Goal: Transaction & Acquisition: Book appointment/travel/reservation

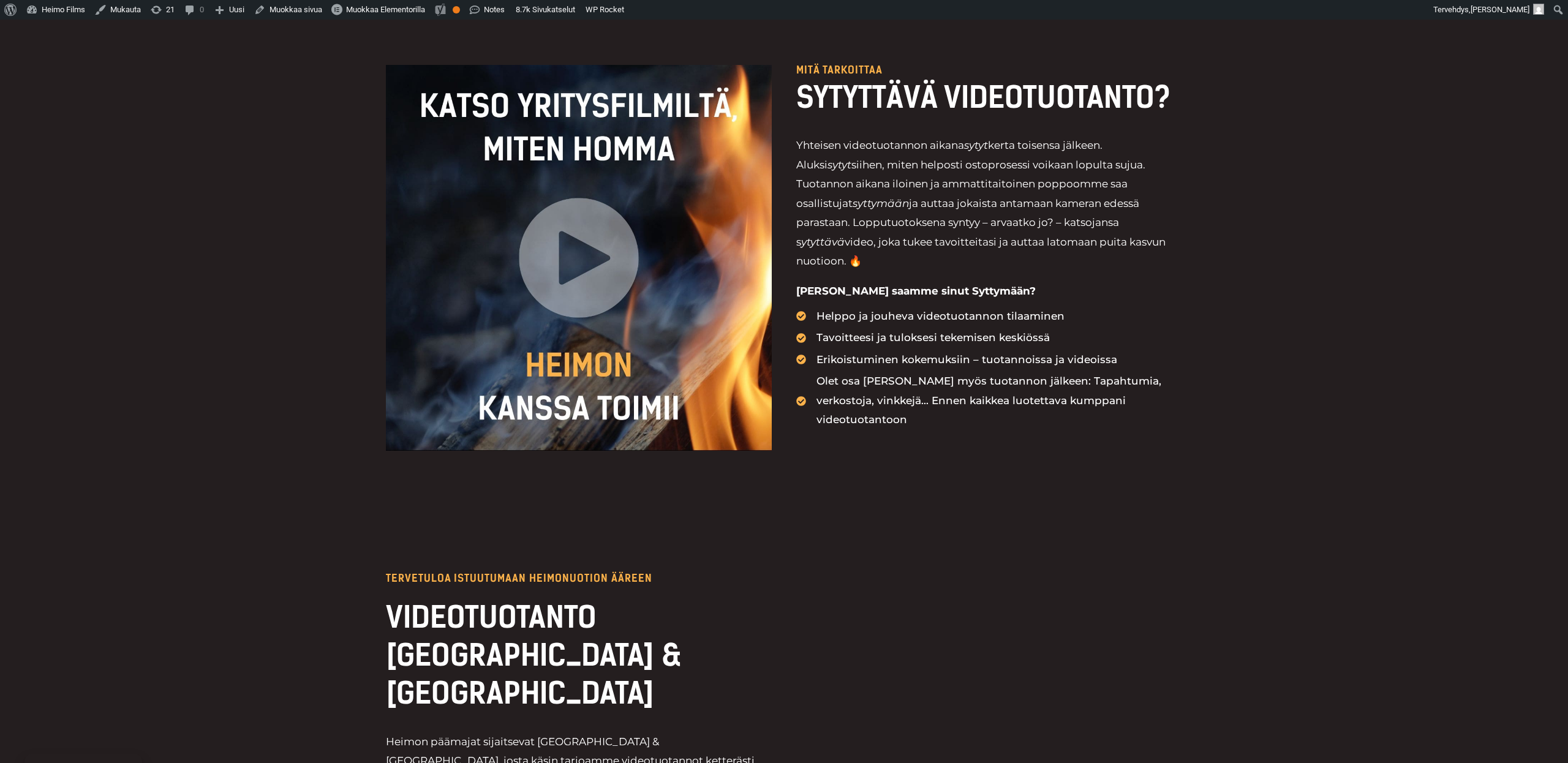
scroll to position [1458, 0]
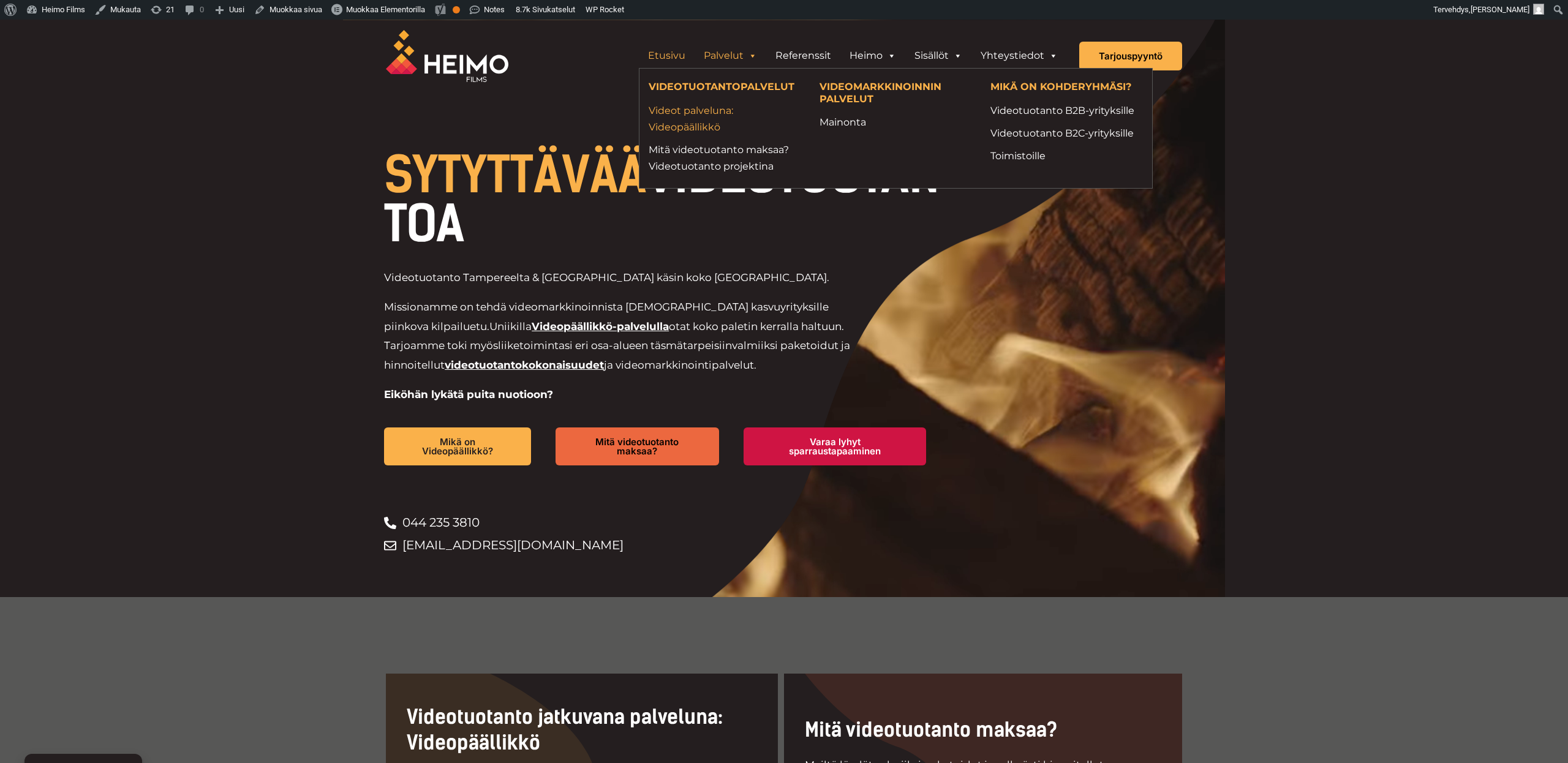
click at [708, 120] on link "Videot palveluna: Videopäällikkö" at bounding box center [725, 119] width 153 height 33
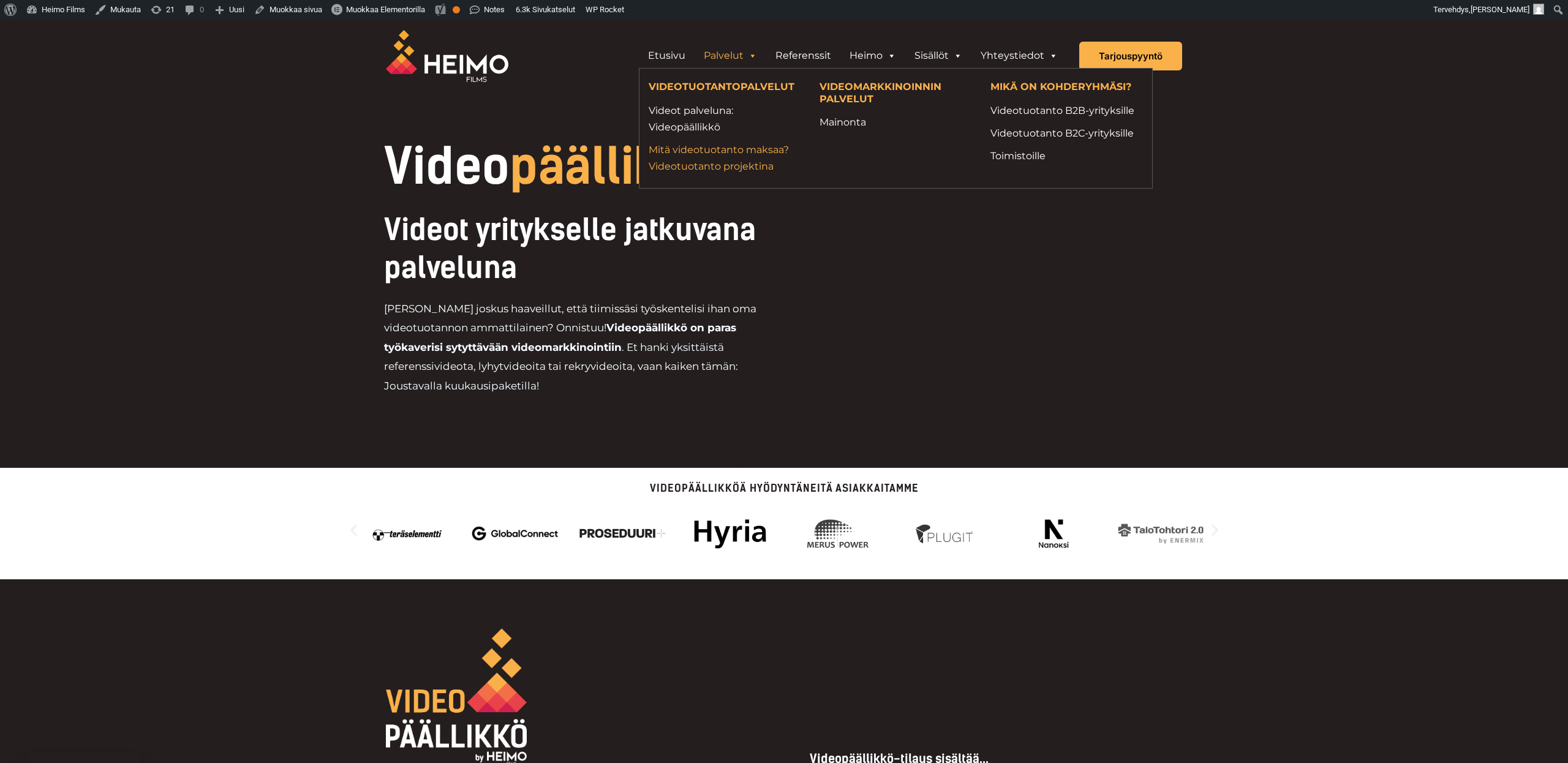
click at [706, 168] on link "Mitä videotuotanto maksaa? Videotuotanto projektina" at bounding box center [725, 158] width 153 height 33
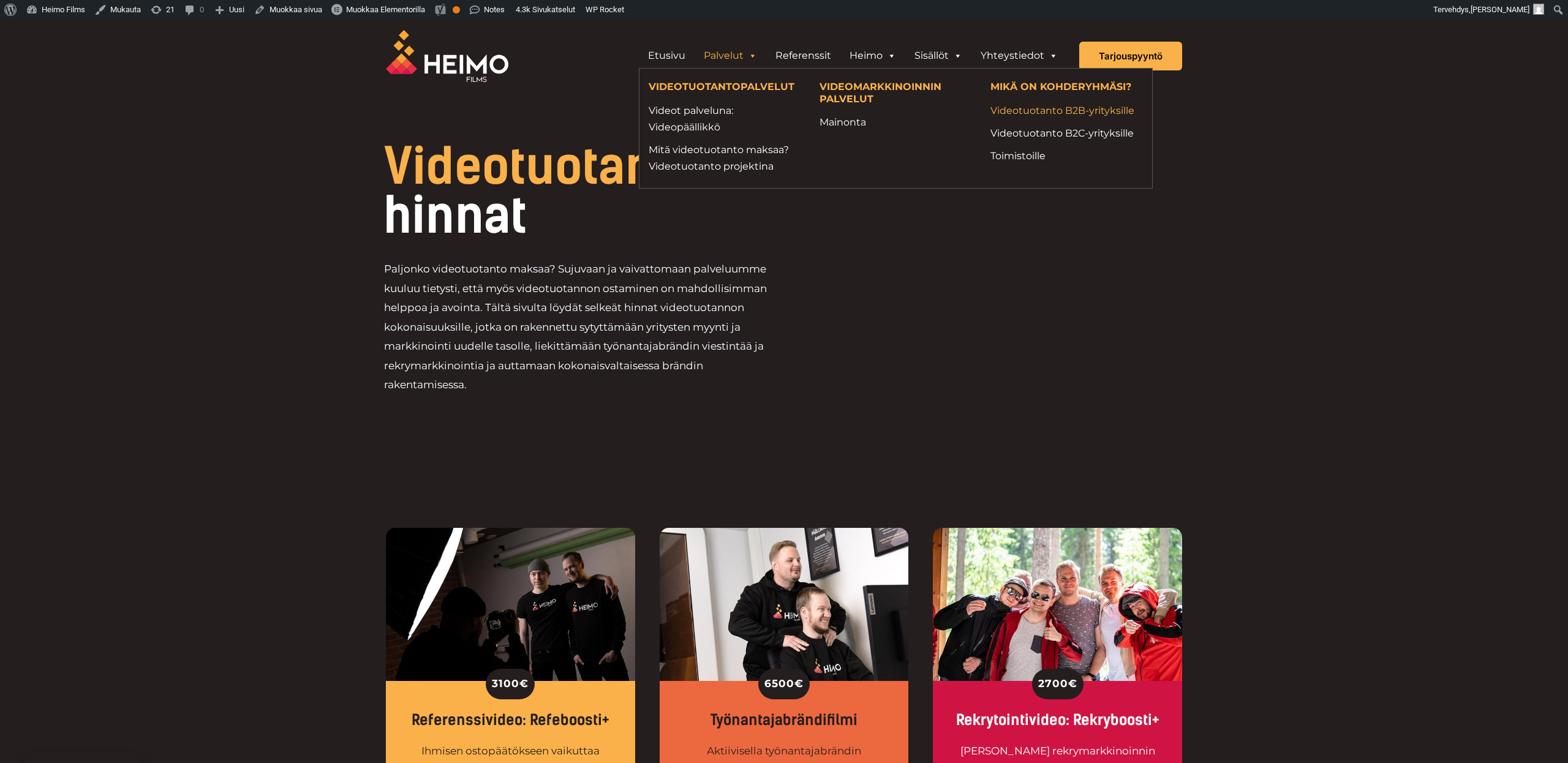
click at [1075, 111] on link "Videotuotanto B2B-yrityksille" at bounding box center [1066, 111] width 153 height 17
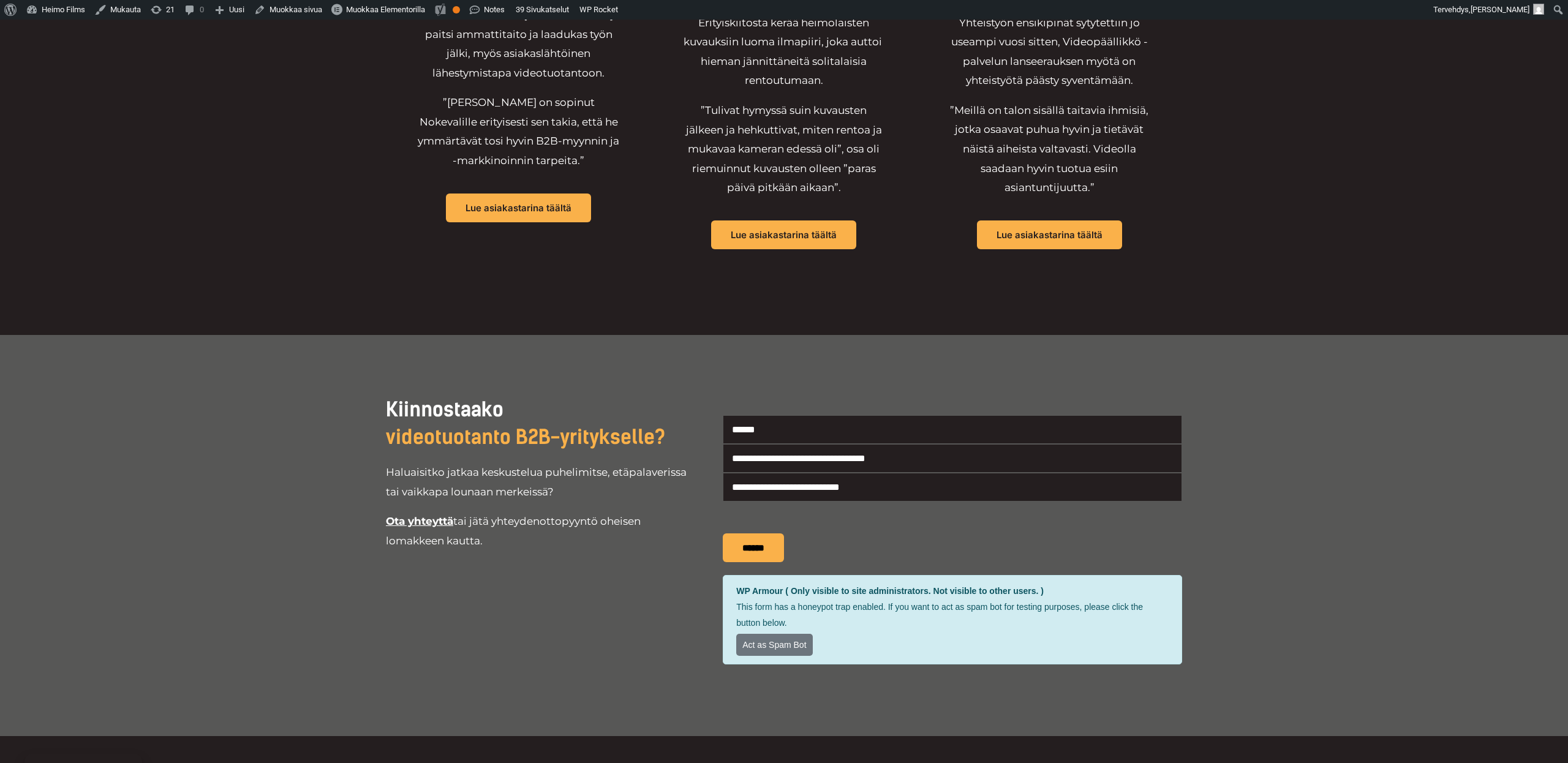
scroll to position [3019, 0]
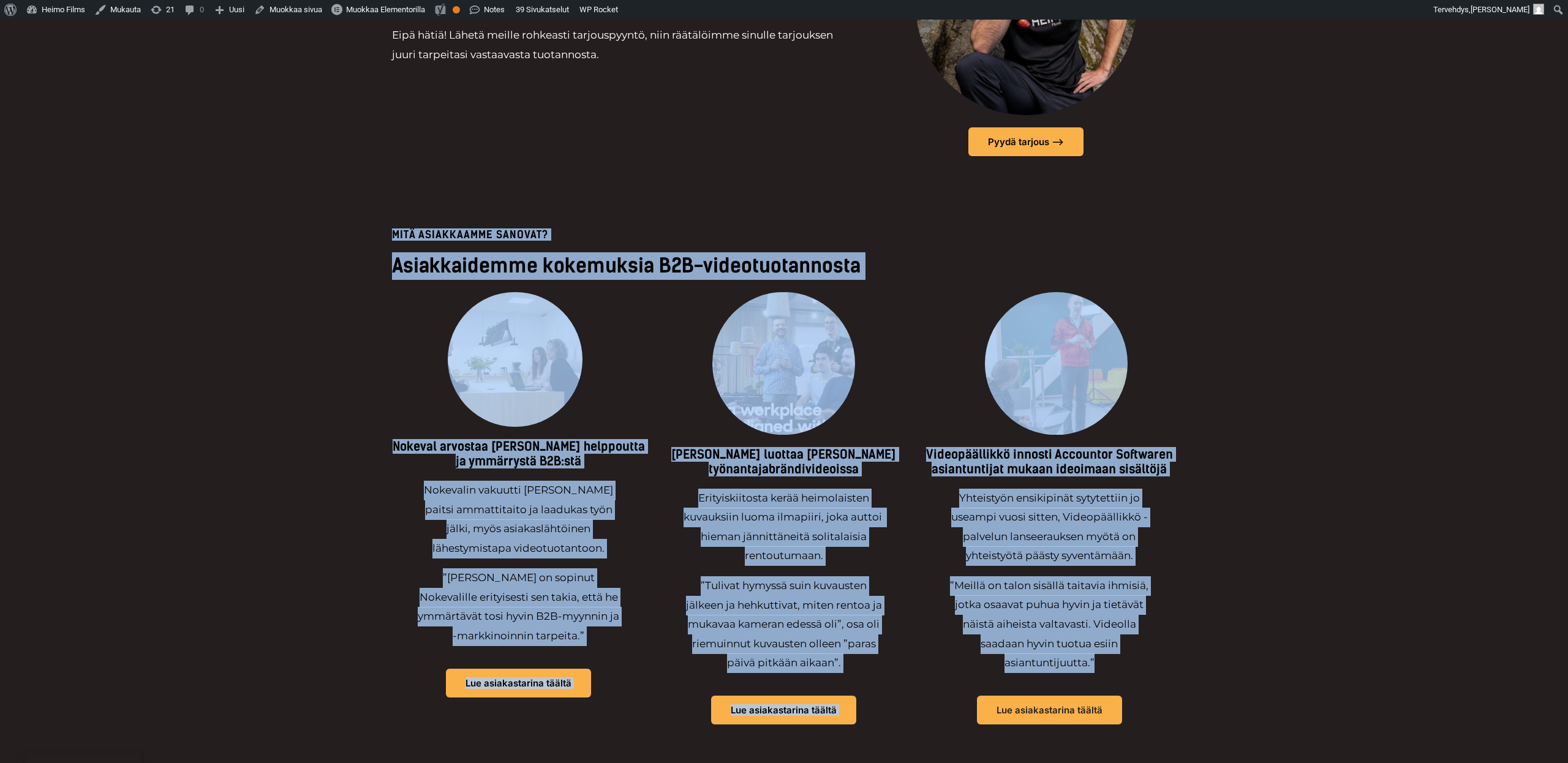
drag, startPoint x: 363, startPoint y: 156, endPoint x: 1145, endPoint y: 593, distance: 895.8
click at [1142, 592] on div "Mitä asiakkaamme sanovat? Asiakkaidemme kokemuksia B2B-videotuotannosta Nokeval…" at bounding box center [784, 516] width 1568 height 586
click at [1145, 593] on p "”Meillä on talon sisällä taitavia ihmisiä, jotka osaavat puhua hyvin ja tietävä…" at bounding box center [1049, 624] width 204 height 97
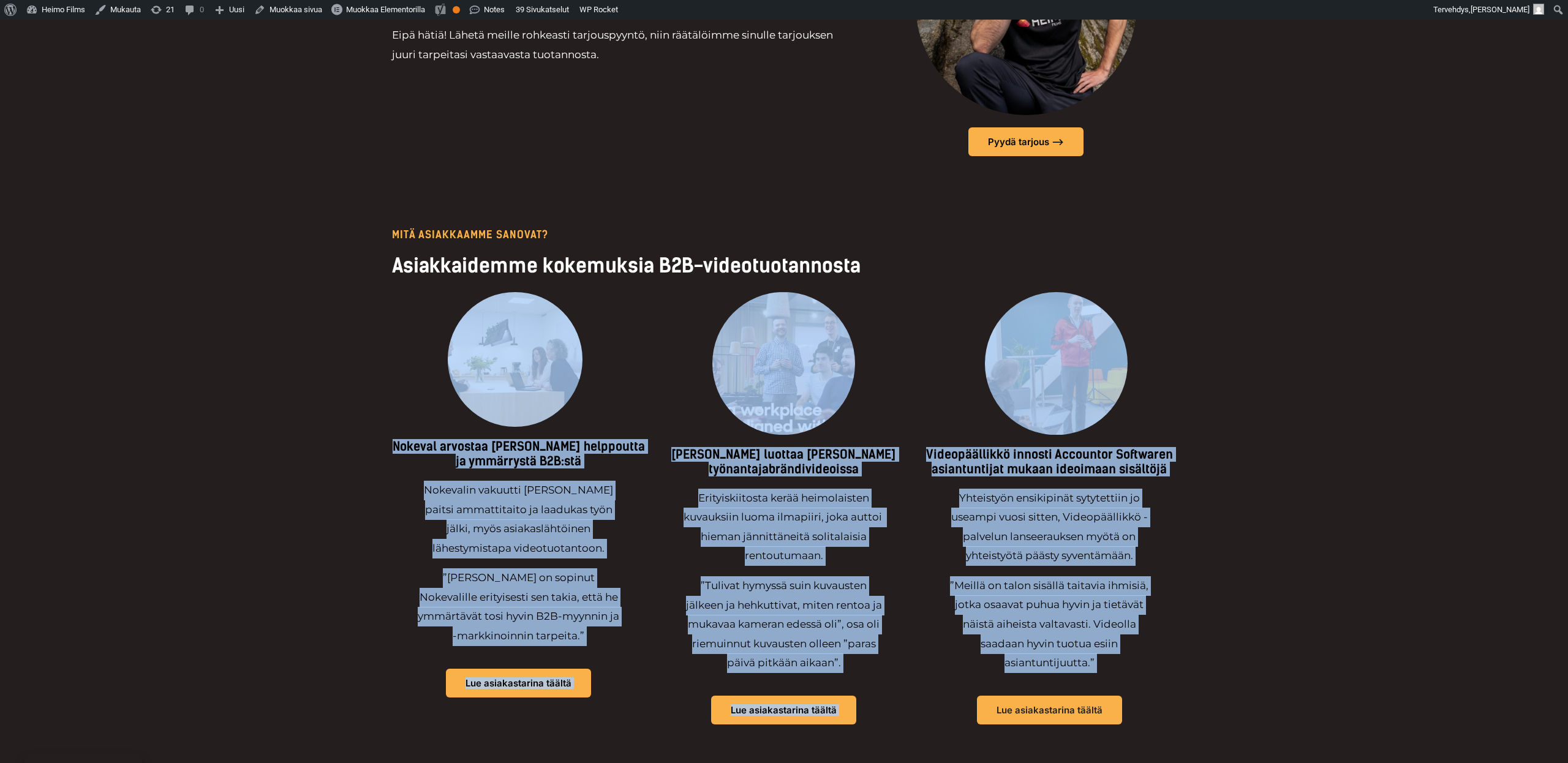
drag, startPoint x: 1145, startPoint y: 593, endPoint x: 286, endPoint y: 217, distance: 937.7
click at [291, 223] on div "Mitä asiakkaamme sanovat? Asiakkaidemme kokemuksia B2B-videotuotannosta Nokeval…" at bounding box center [784, 516] width 1568 height 586
click at [286, 223] on div "Mitä asiakkaamme sanovat? Asiakkaidemme kokemuksia B2B-videotuotannosta Nokeval…" at bounding box center [784, 516] width 1568 height 586
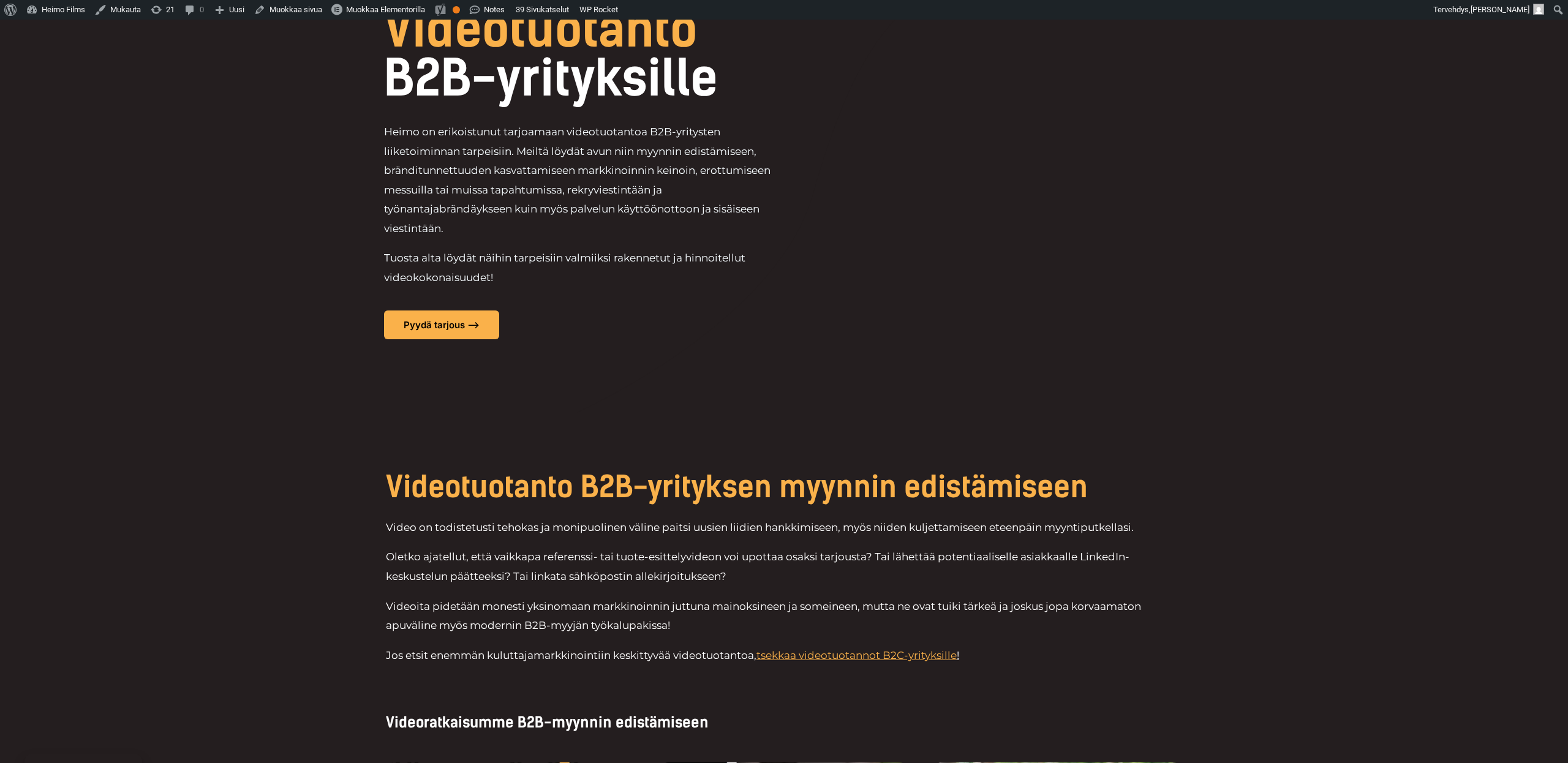
scroll to position [0, 0]
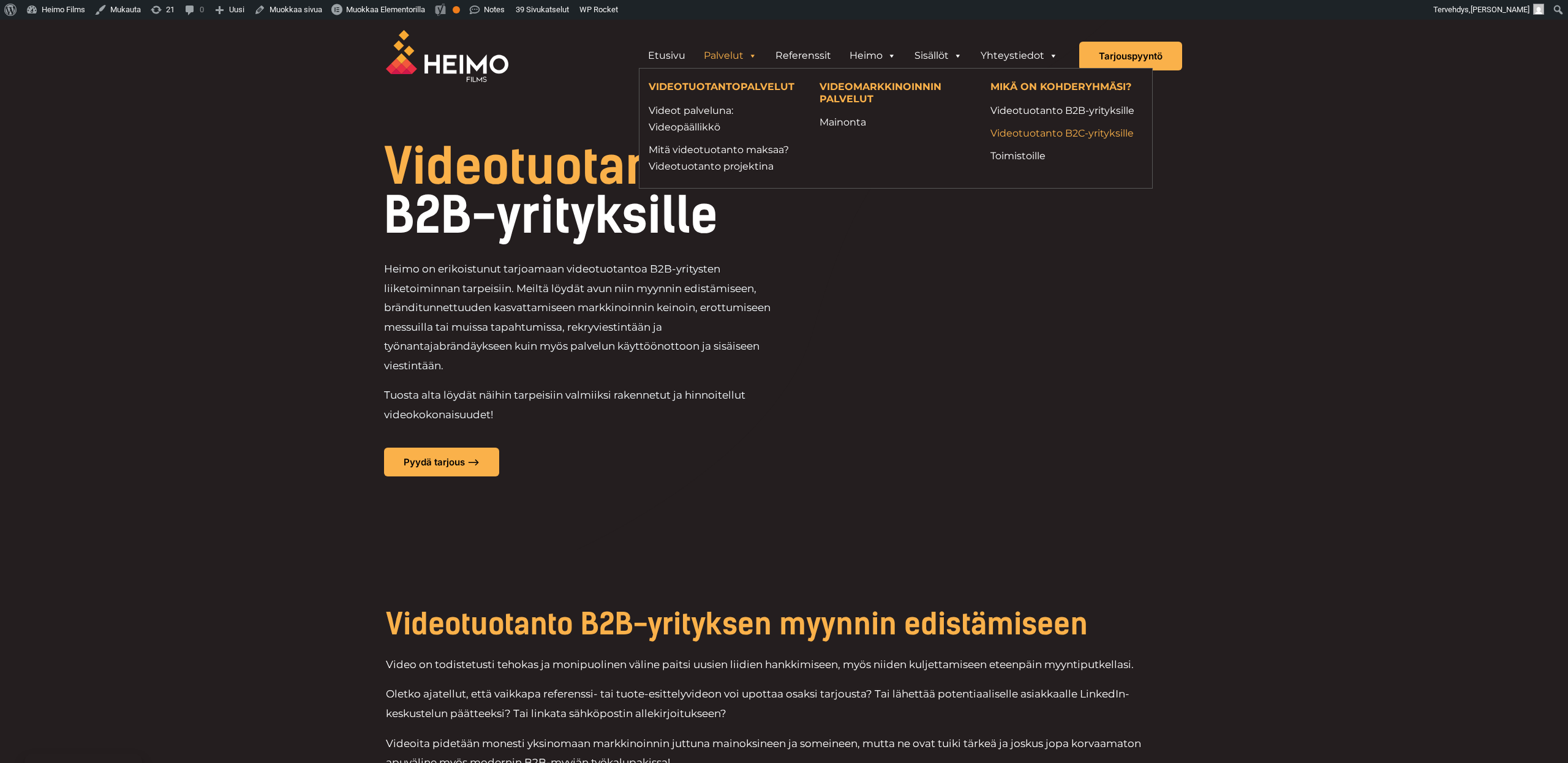
click at [1042, 136] on link "Videotuotanto B2C-yrityksille" at bounding box center [1066, 133] width 153 height 17
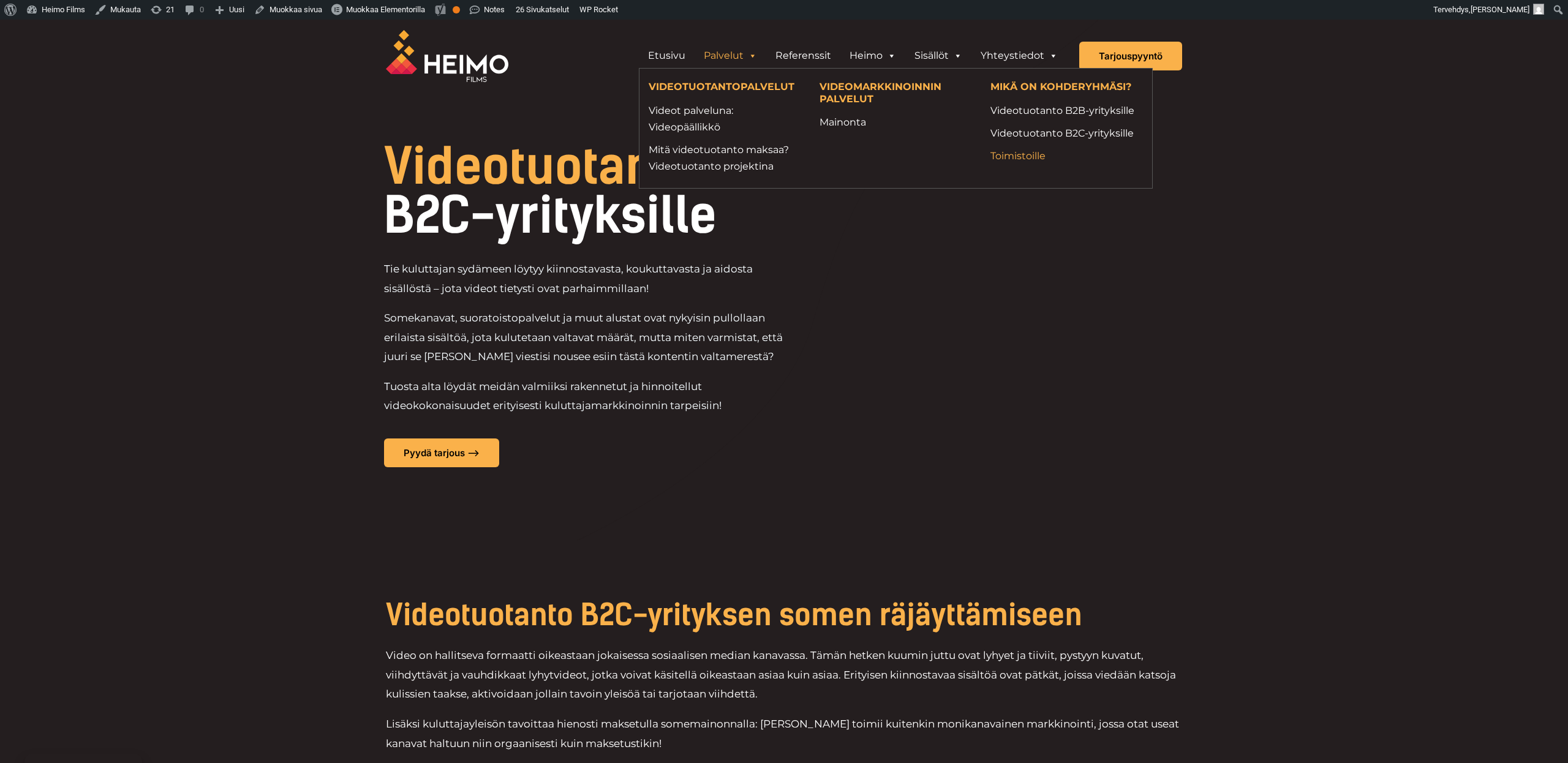
click at [1024, 155] on link "Toimistoille" at bounding box center [1066, 156] width 153 height 17
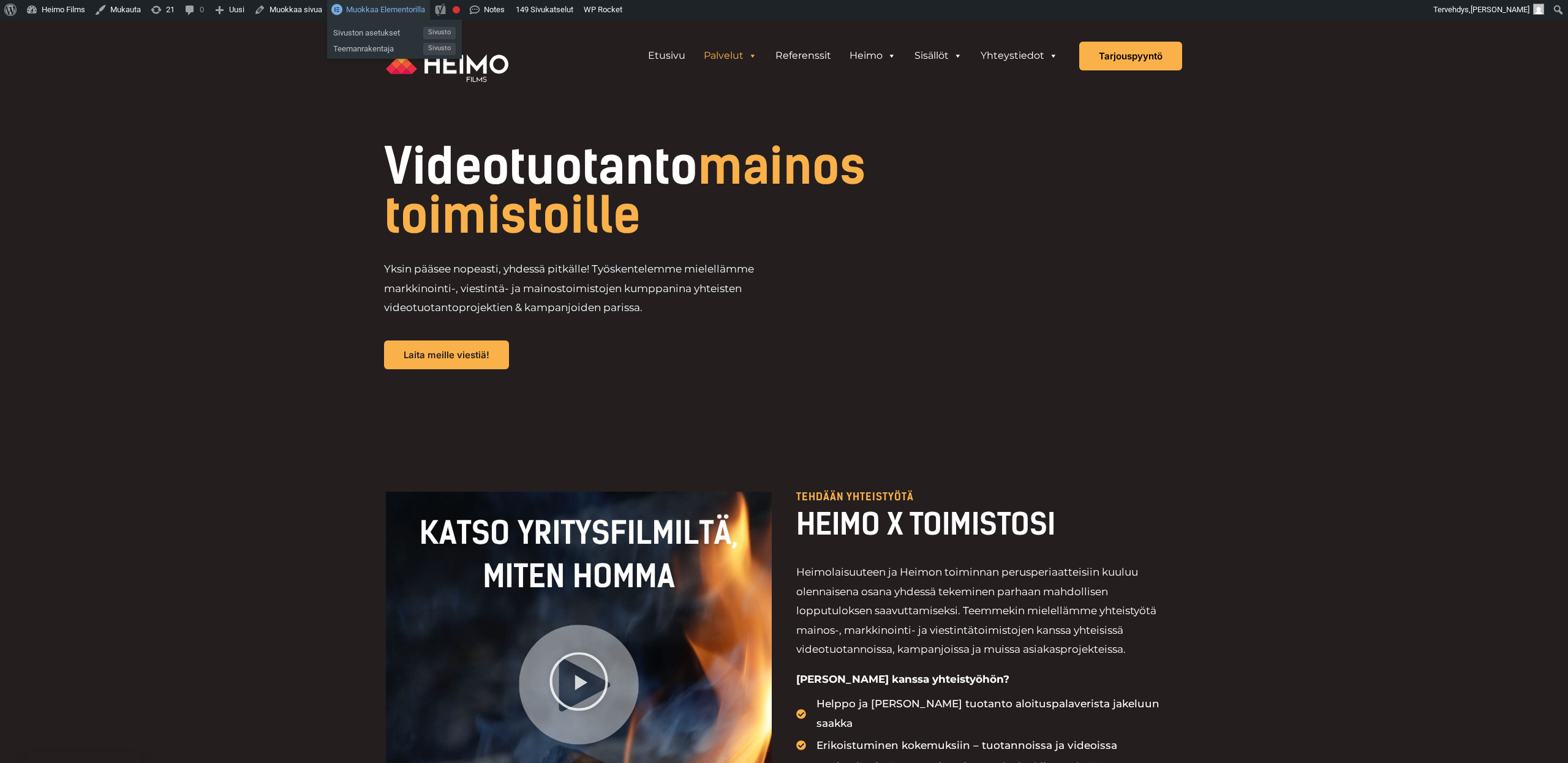
click at [392, 8] on span "Muokkaa Elementorilla" at bounding box center [385, 10] width 79 height 9
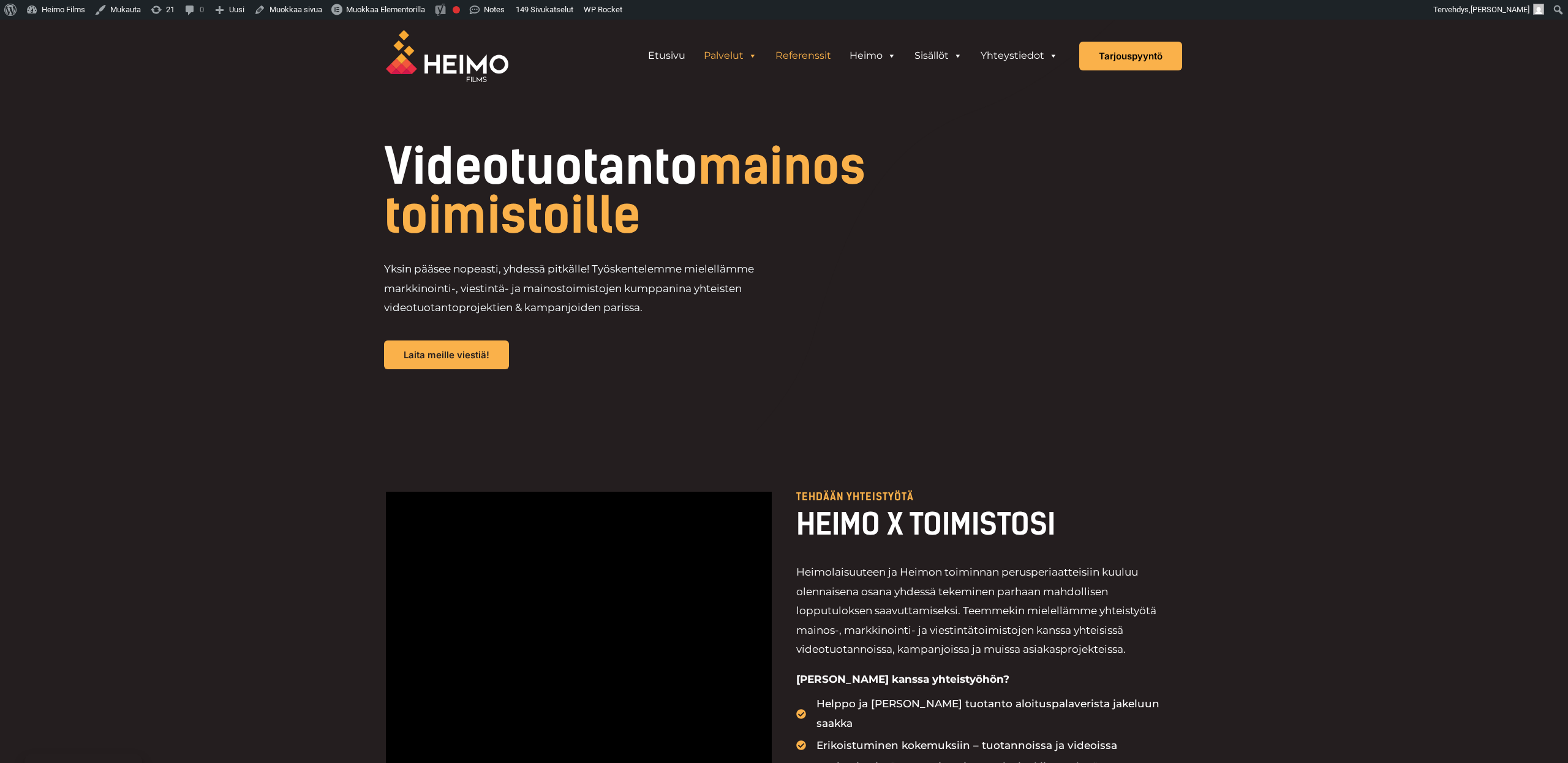
click at [812, 60] on link "Referenssit" at bounding box center [803, 56] width 74 height 25
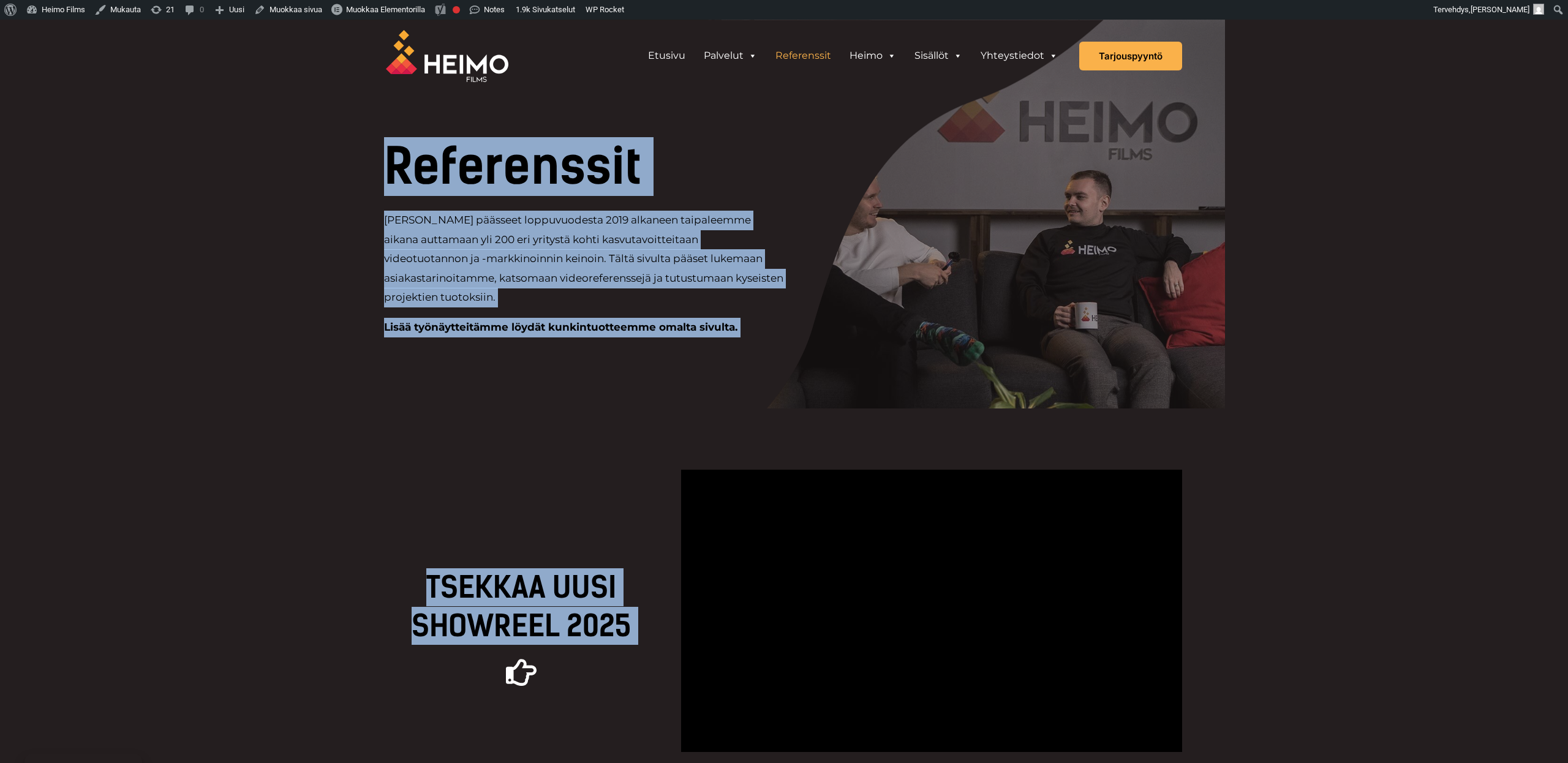
drag, startPoint x: 329, startPoint y: 160, endPoint x: 855, endPoint y: 436, distance: 594.0
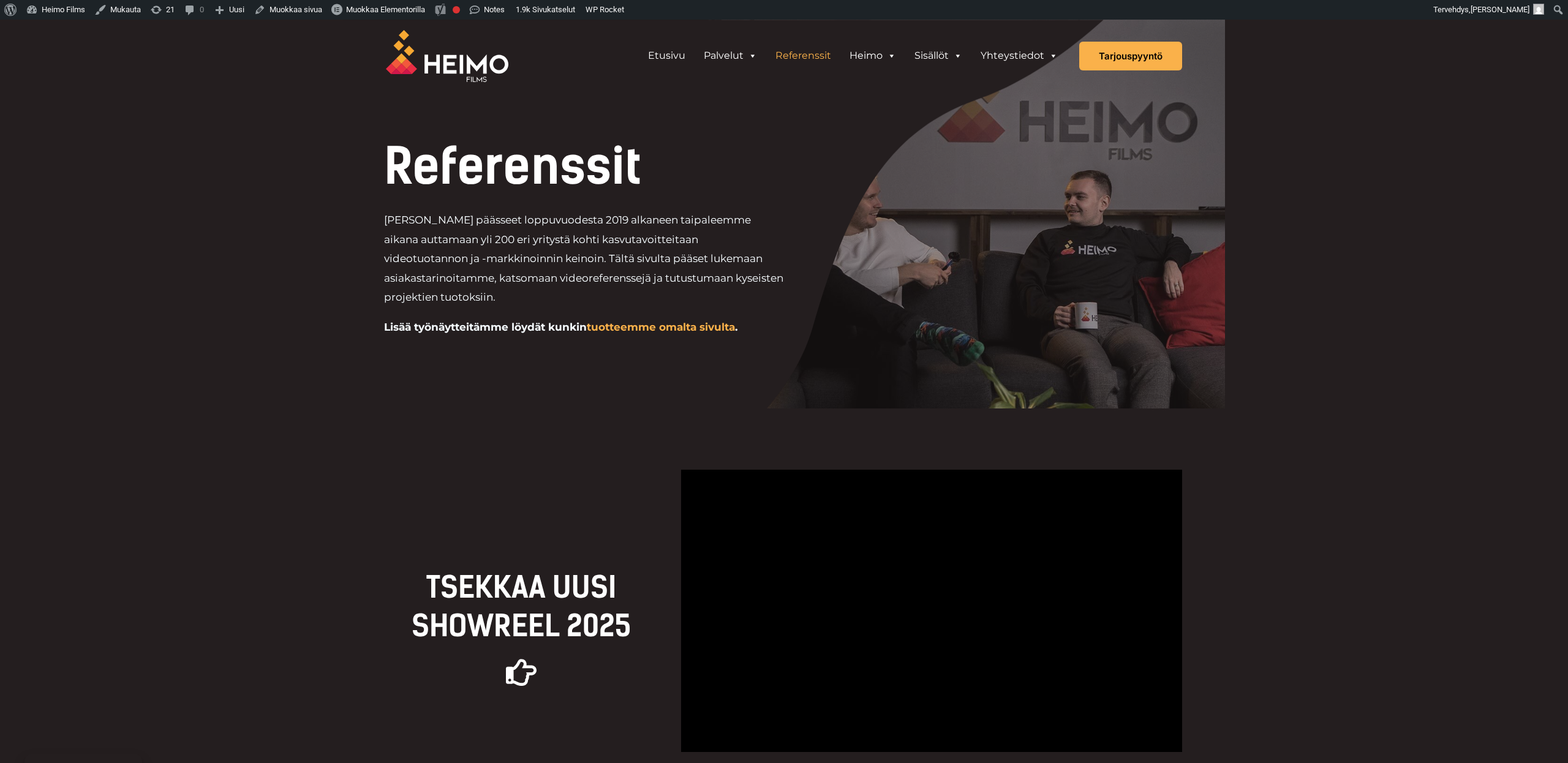
click at [1289, 441] on div "TSEKKAA UUSI Showreel 2025 Lisää työnäytteitämme löydät täältä" at bounding box center [784, 631] width 1568 height 445
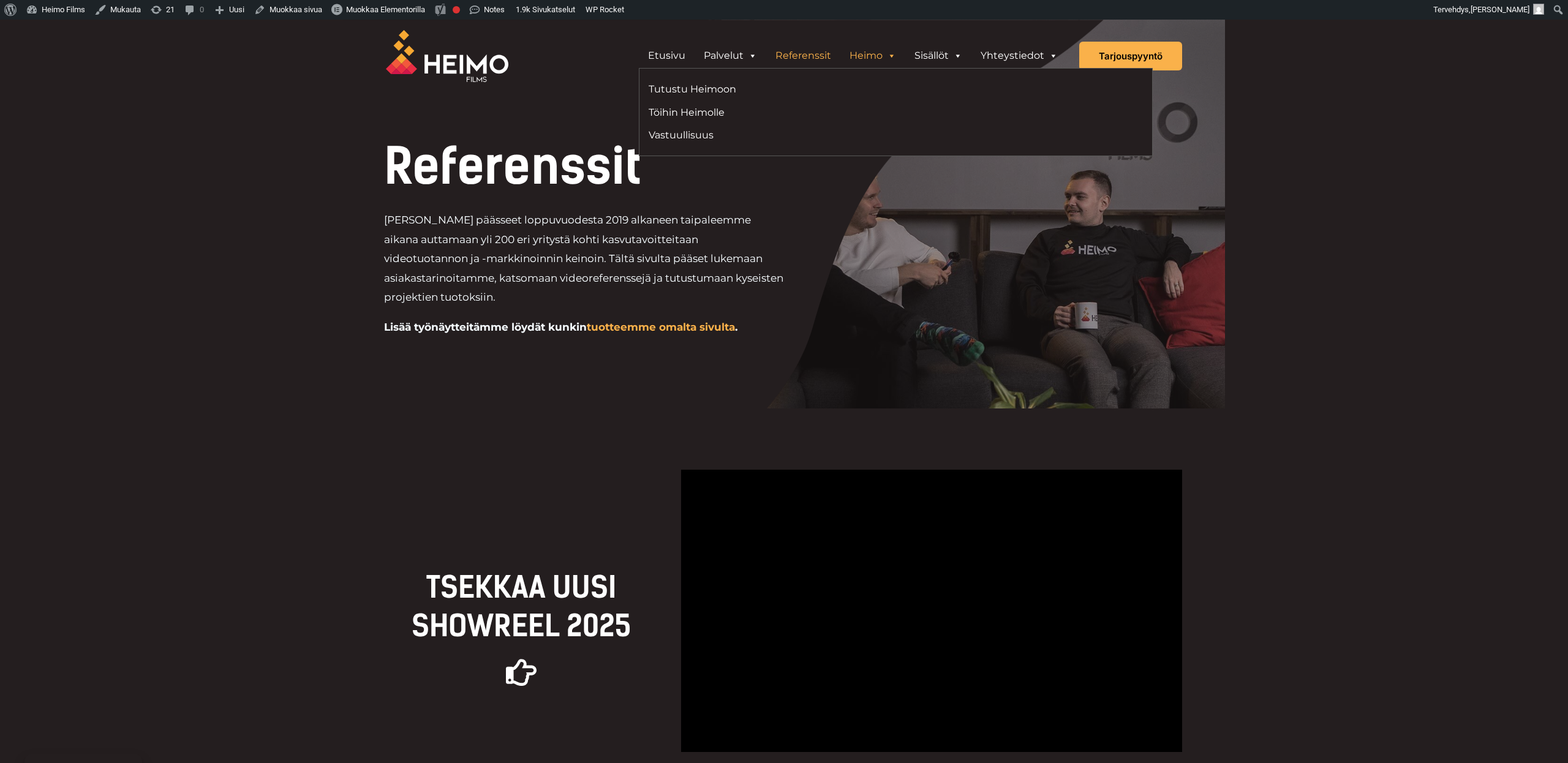
click at [876, 59] on link "Heimo" at bounding box center [873, 56] width 65 height 25
click at [675, 92] on link "Tutustu Heimoon" at bounding box center [768, 89] width 238 height 17
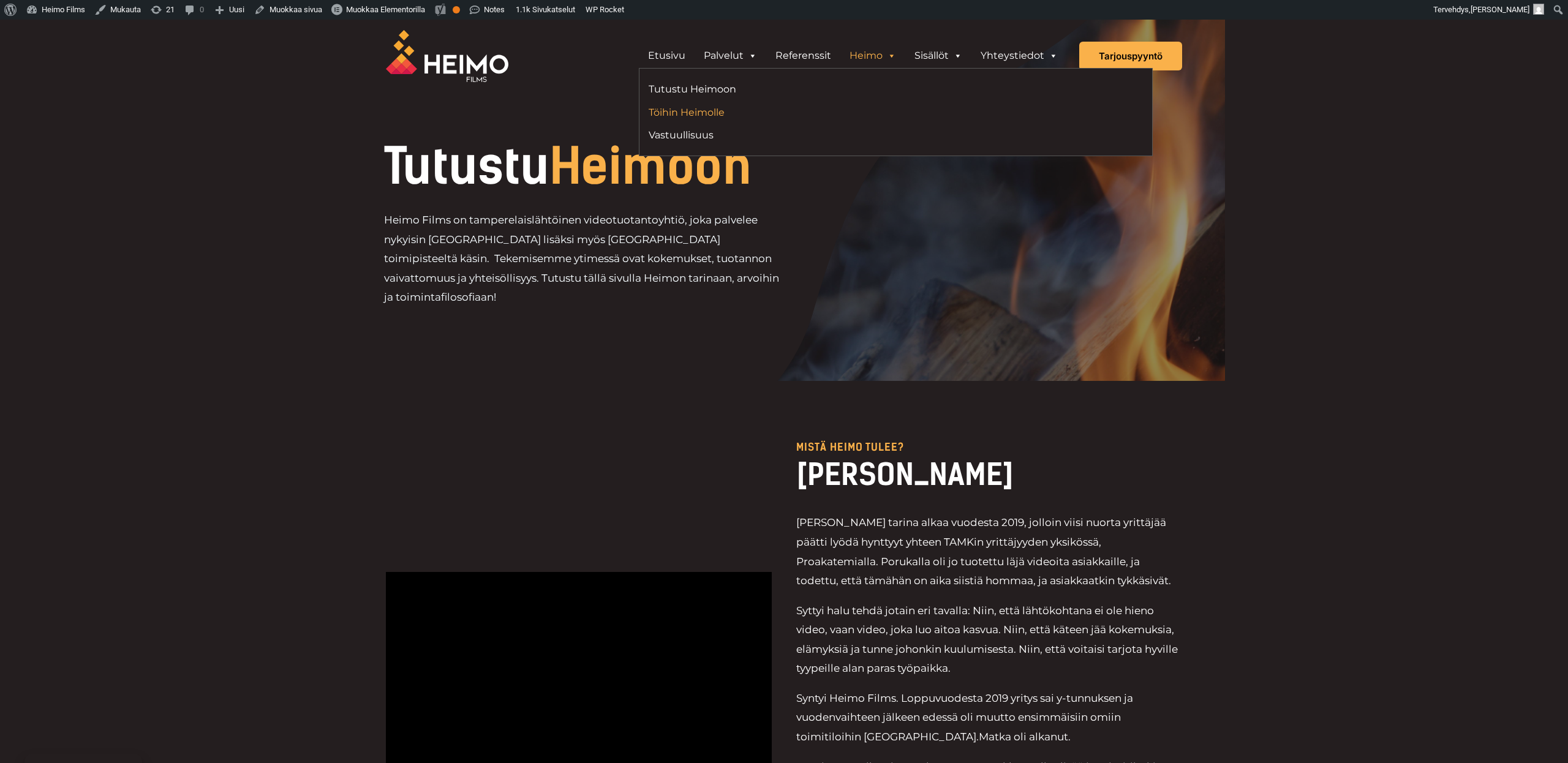
click at [694, 115] on link "Töihin Heimolle" at bounding box center [768, 112] width 238 height 17
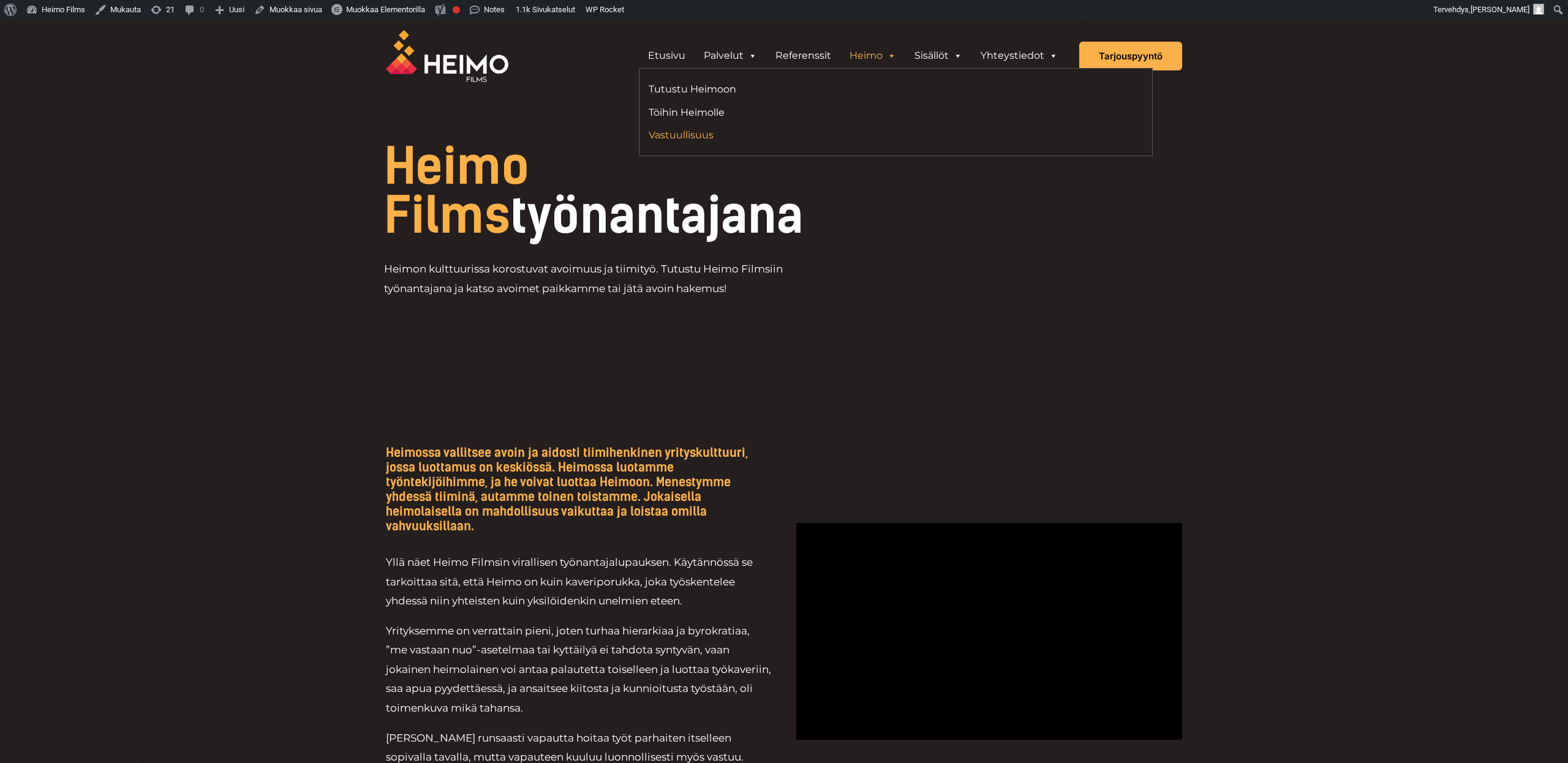
click at [672, 137] on link "Vastuullisuus" at bounding box center [768, 135] width 238 height 17
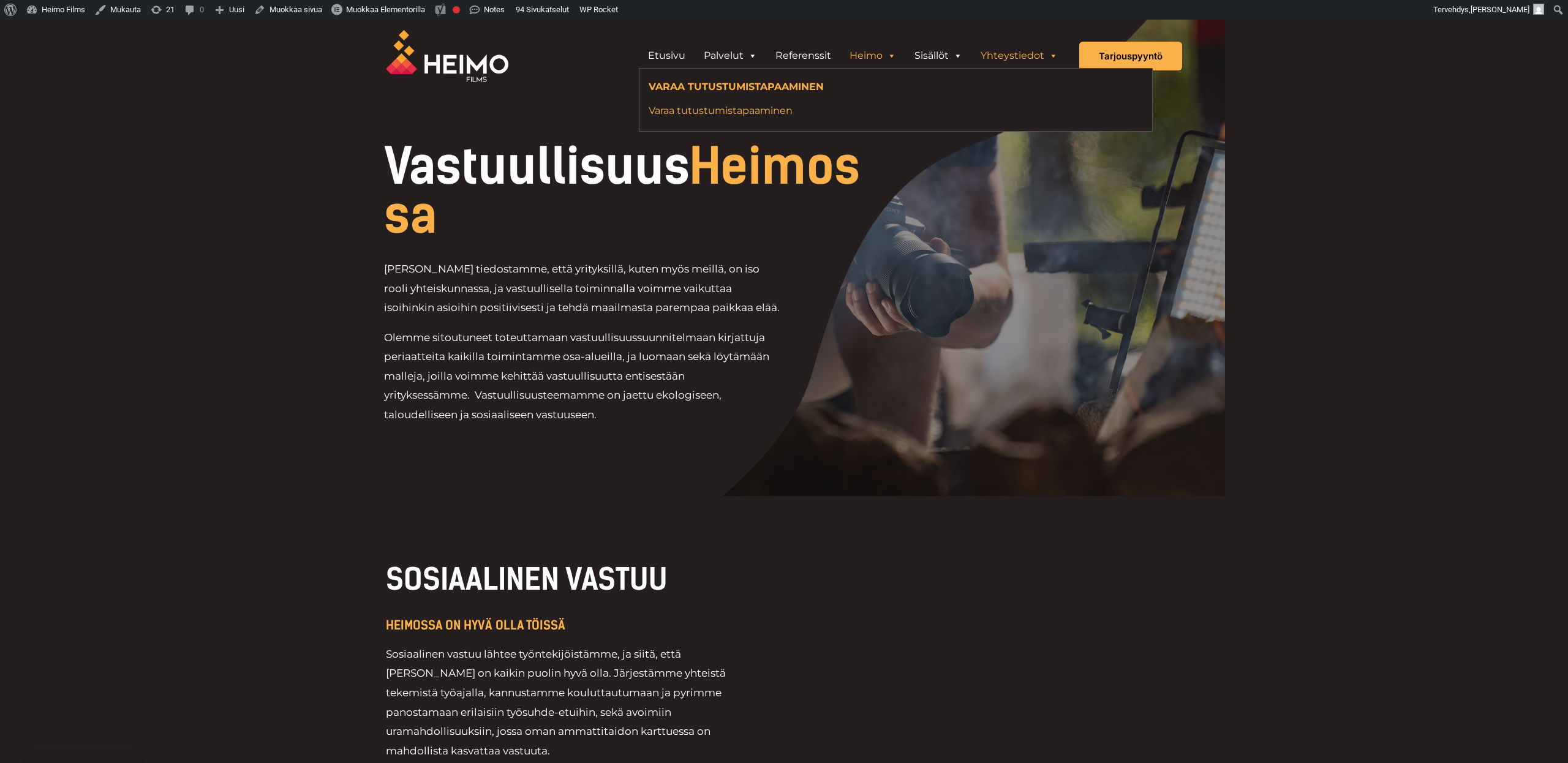
click at [747, 112] on link "Varaa tutustumistapaaminen" at bounding box center [860, 111] width 421 height 17
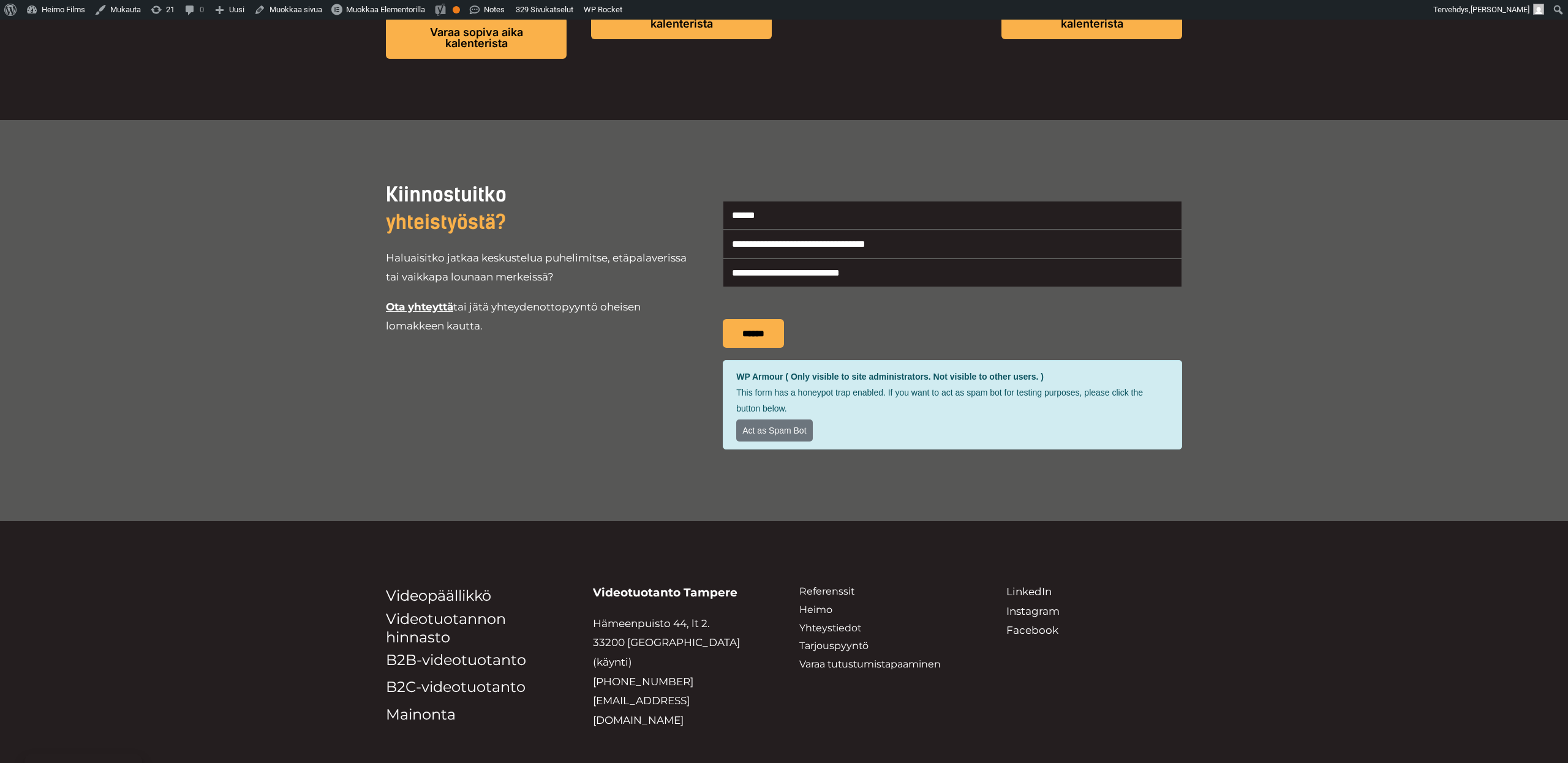
scroll to position [1112, 0]
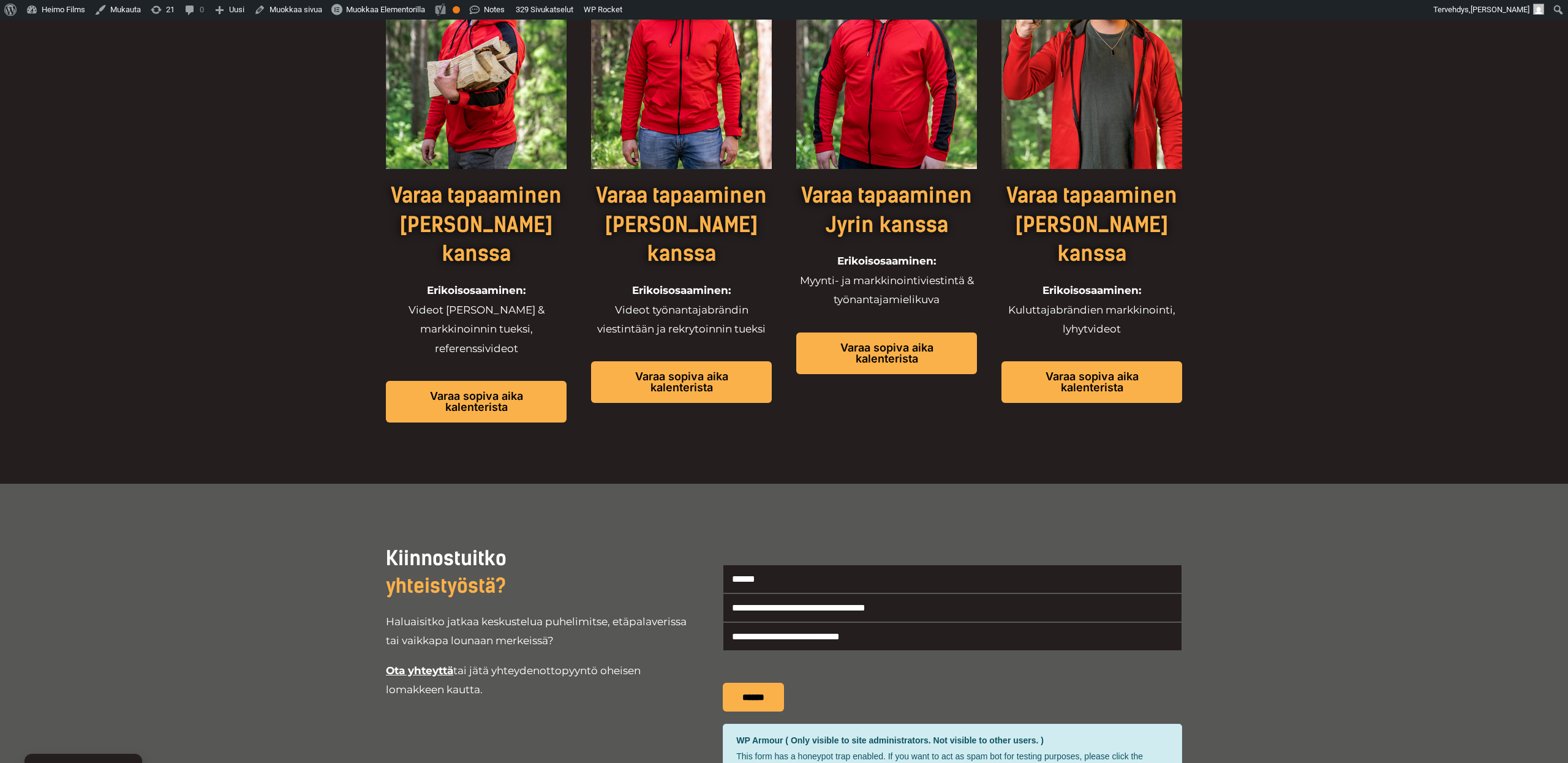
drag, startPoint x: 567, startPoint y: 662, endPoint x: 344, endPoint y: 459, distance: 301.6
click at [344, 483] on div "Kiinnostuitko yhteistyöstä? Haluaisitko jatkaa keskustelua puhelimitse, etäpala…" at bounding box center [784, 684] width 1568 height 401
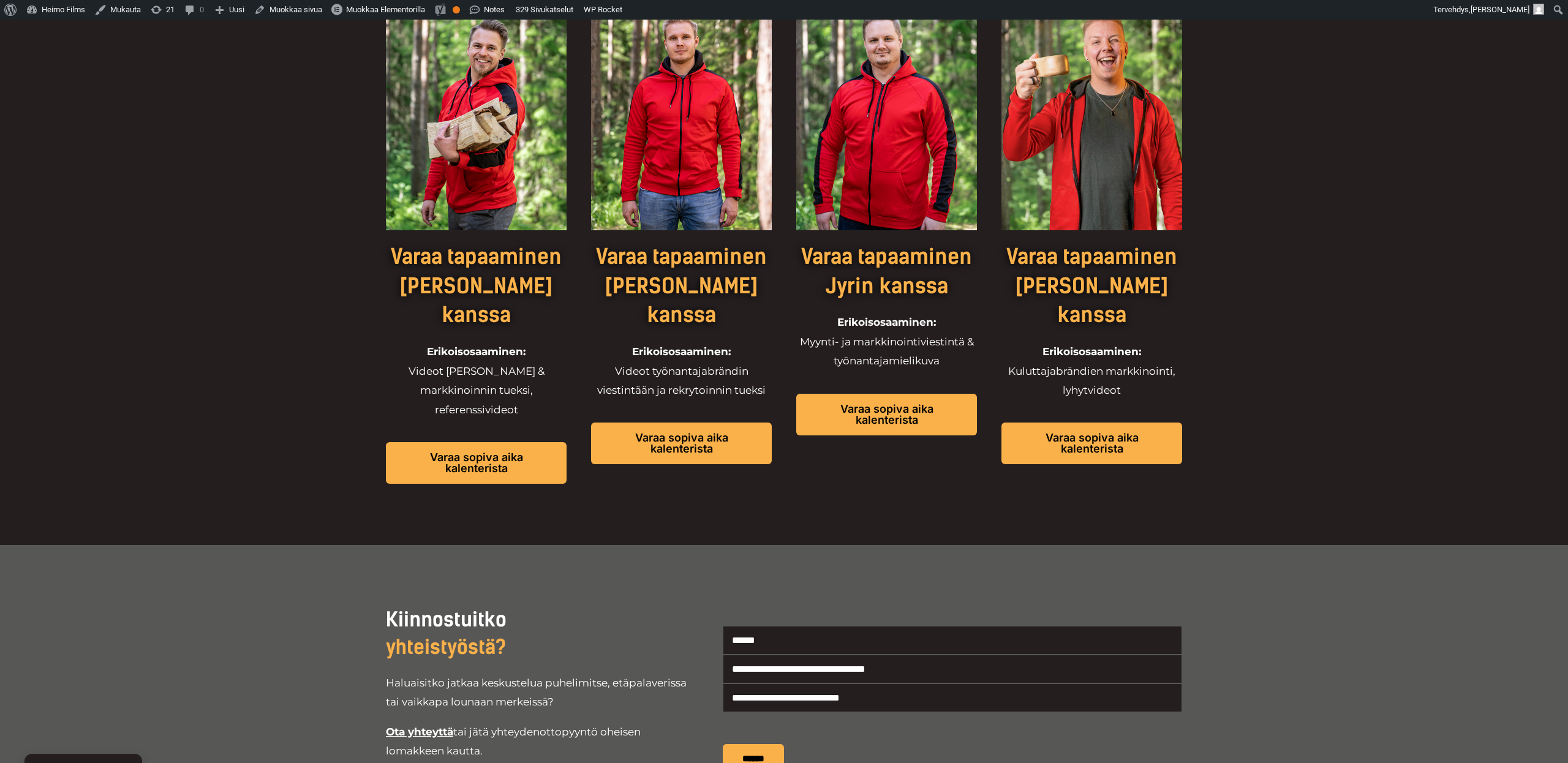
click at [344, 459] on div "Varaa tapaaminen [PERSON_NAME] kanssa Erikoisosaaminen: Videot myynnin & markki…" at bounding box center [784, 274] width 1568 height 540
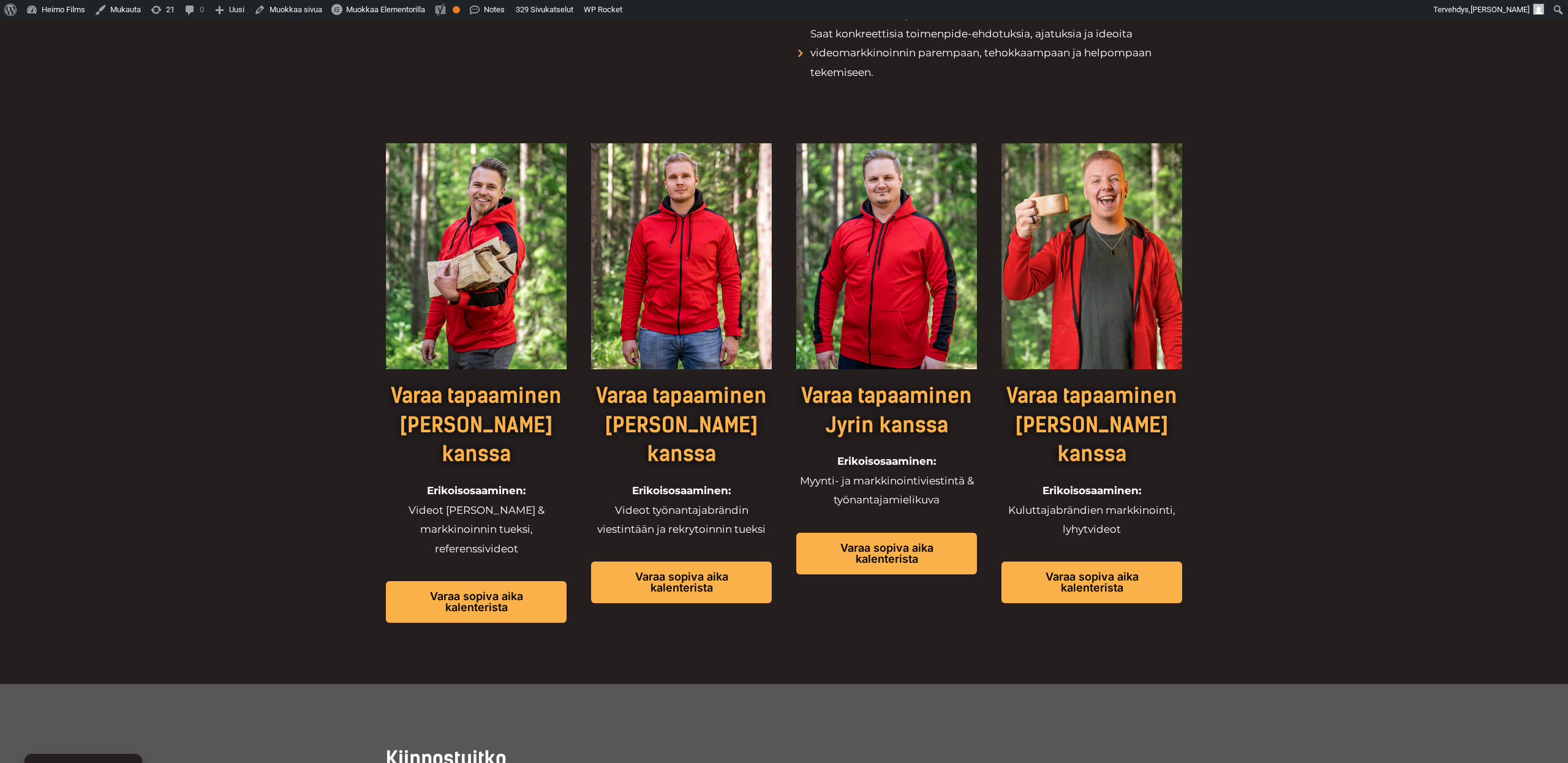
scroll to position [899, 0]
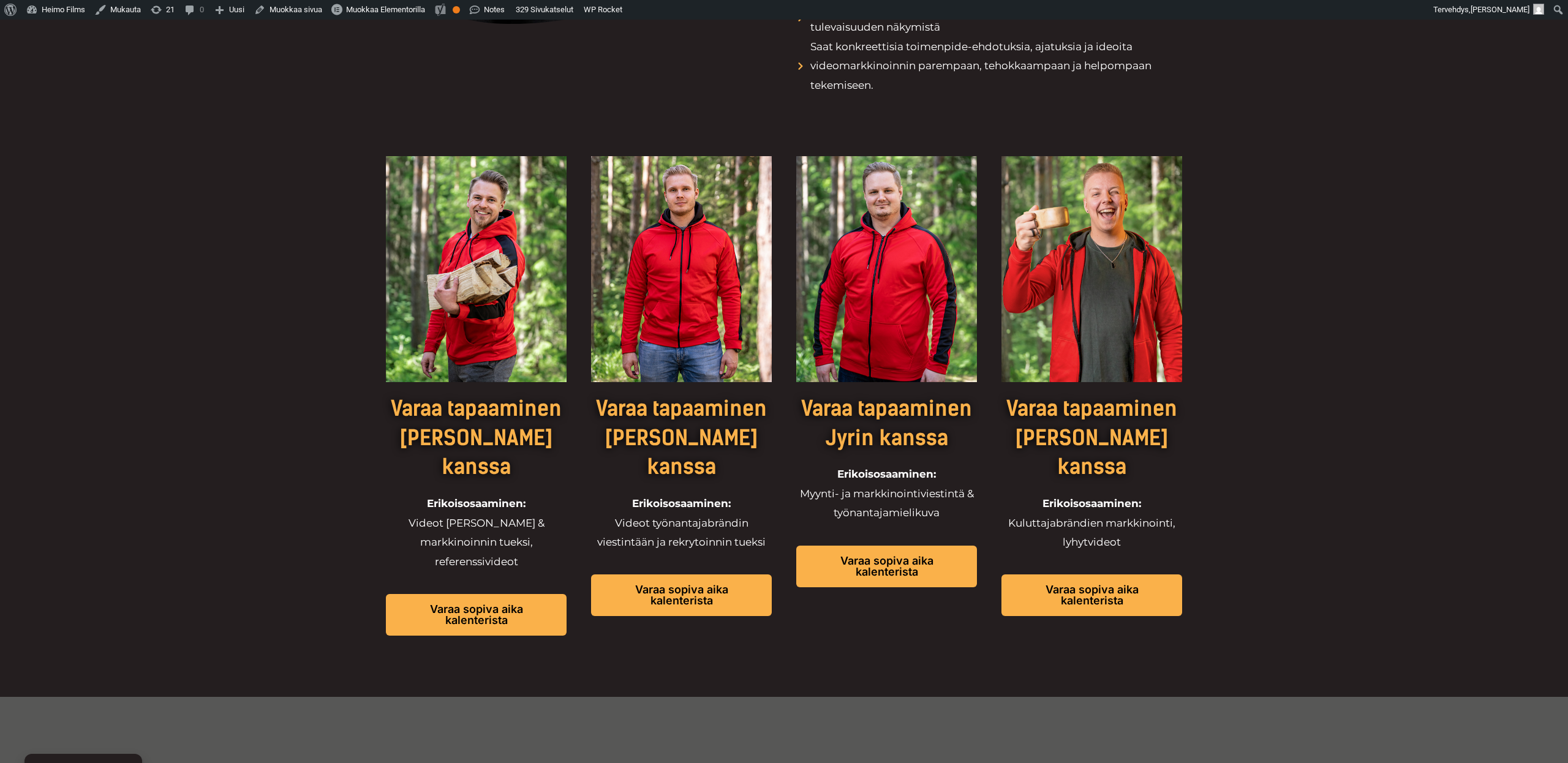
click at [309, 270] on div "Varaa tapaaminen [PERSON_NAME] kanssa Erikoisosaaminen: Videot myynnin & markki…" at bounding box center [784, 426] width 1568 height 540
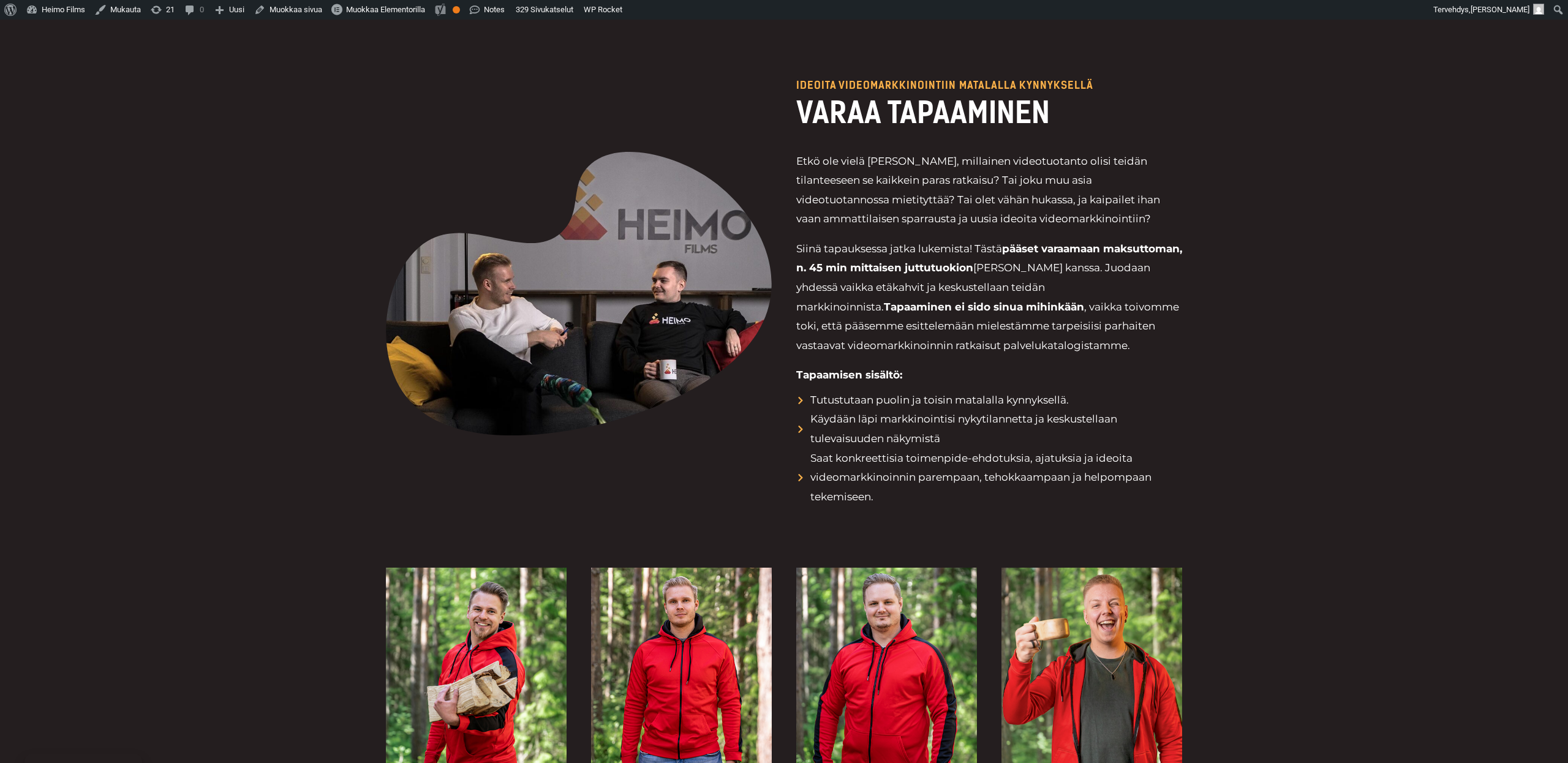
scroll to position [0, 0]
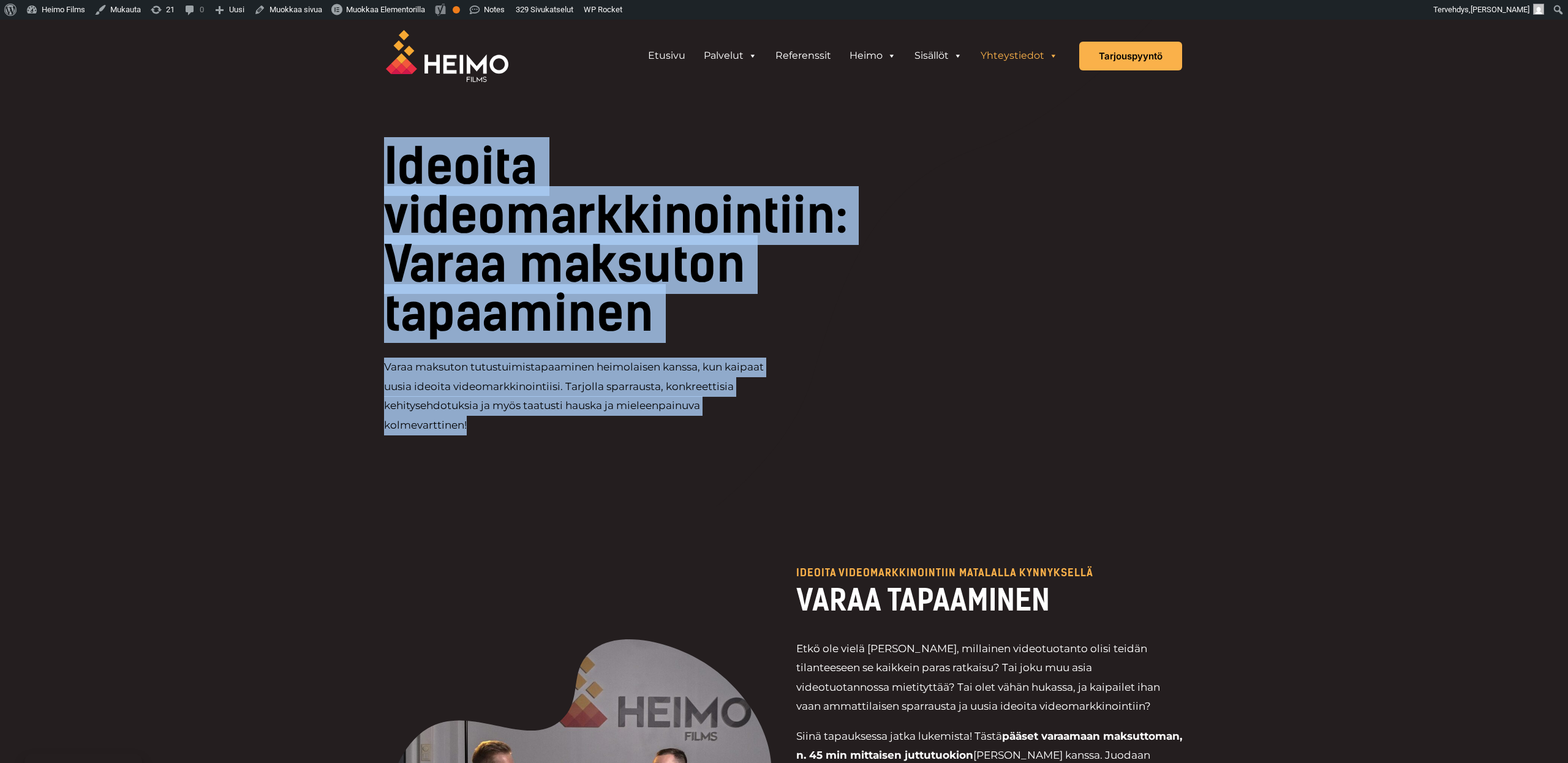
drag, startPoint x: 265, startPoint y: 94, endPoint x: 695, endPoint y: 433, distance: 547.6
click at [695, 433] on p "Varaa maksuton tutustuimistapaaminen heimolaisen kanssa, kun kaipaat uusia ideo…" at bounding box center [584, 396] width 400 height 77
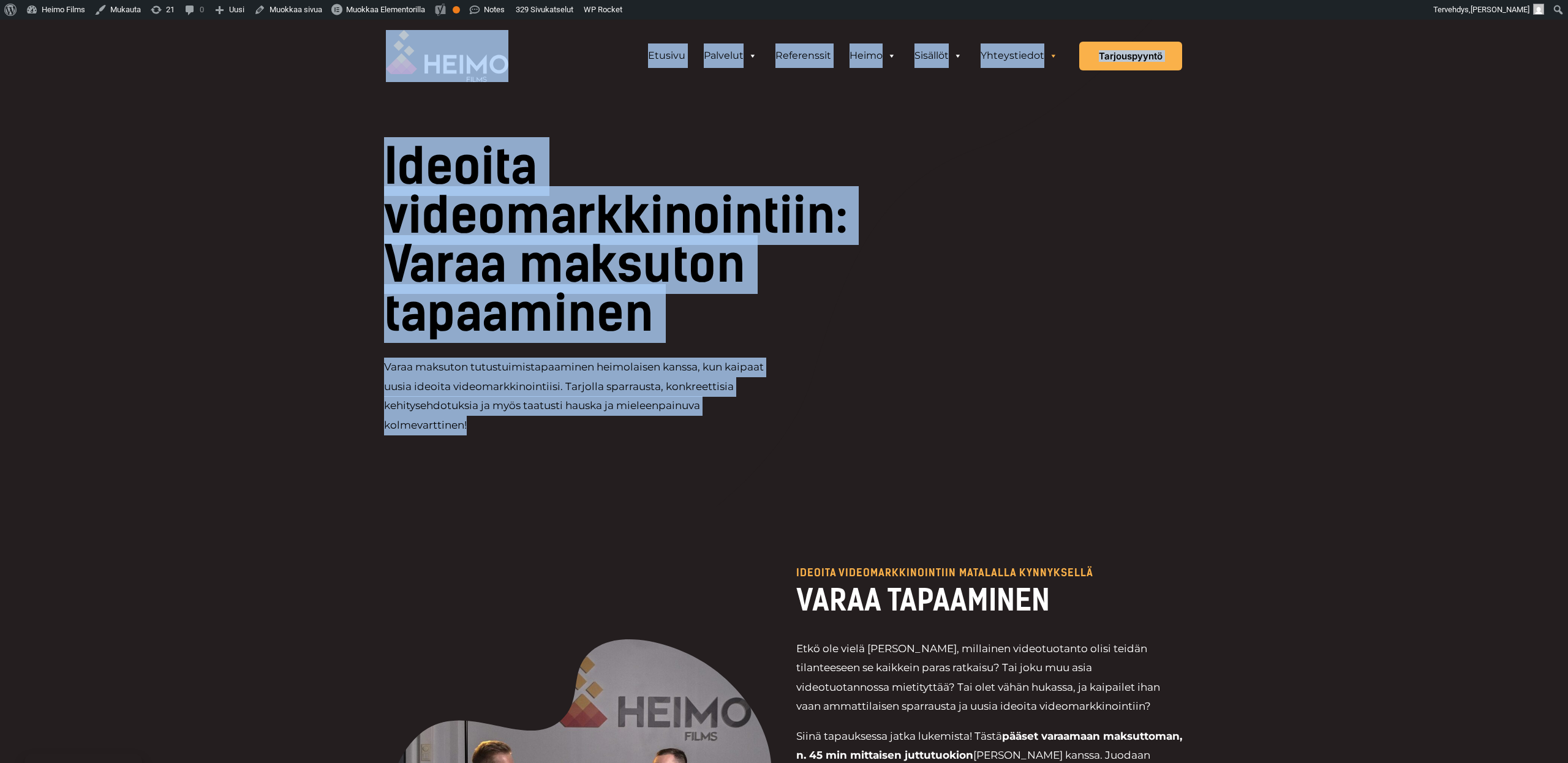
drag, startPoint x: 695, startPoint y: 433, endPoint x: 339, endPoint y: 48, distance: 524.4
click at [339, 48] on div "Etusivu Palvelut VIDEOTUOTANTOPALVELUT Videot palveluna: Videopäällikkö Mitä vi…" at bounding box center [784, 56] width 1568 height 73
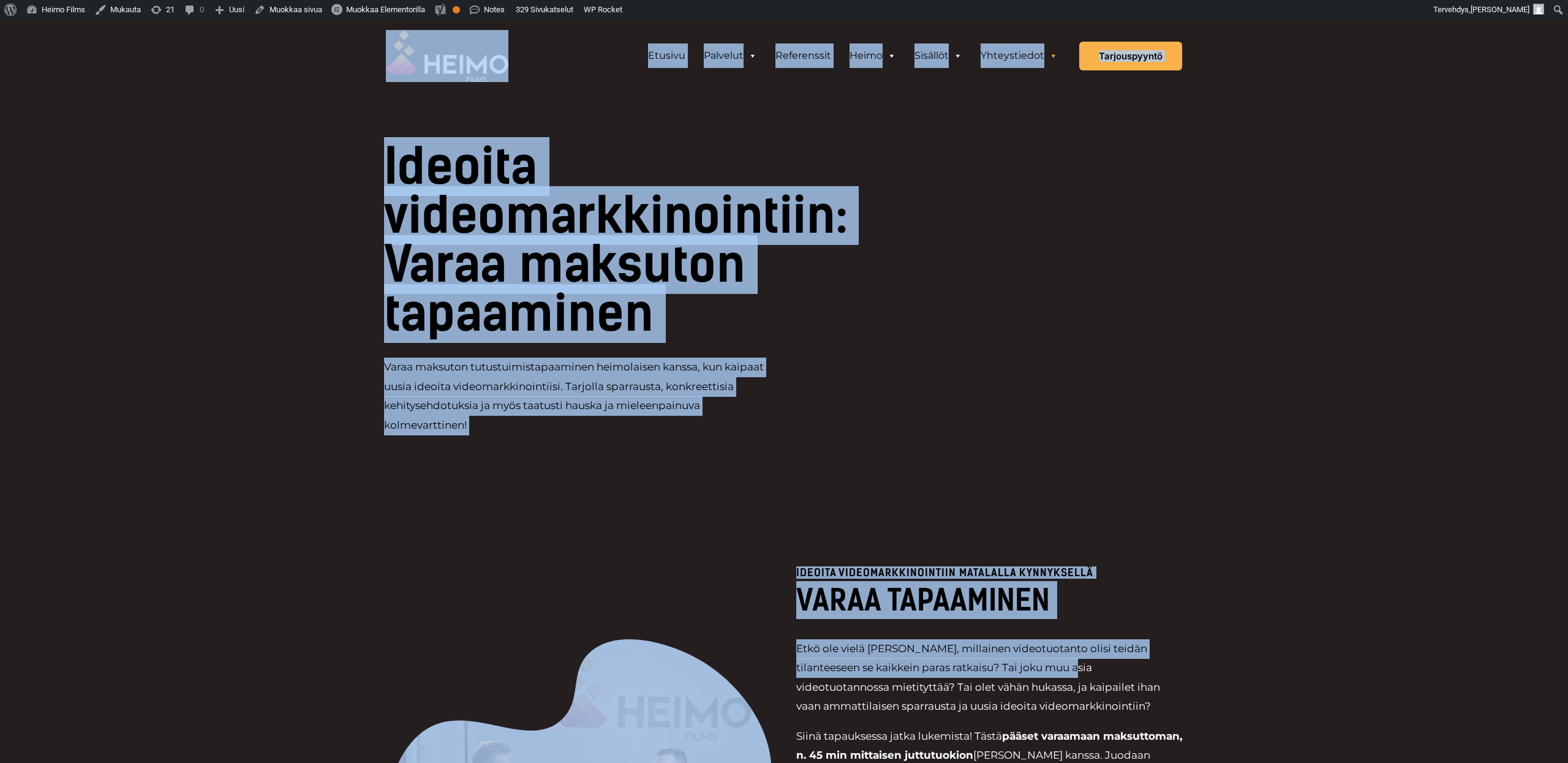
drag, startPoint x: 339, startPoint y: 48, endPoint x: 1209, endPoint y: 674, distance: 1071.8
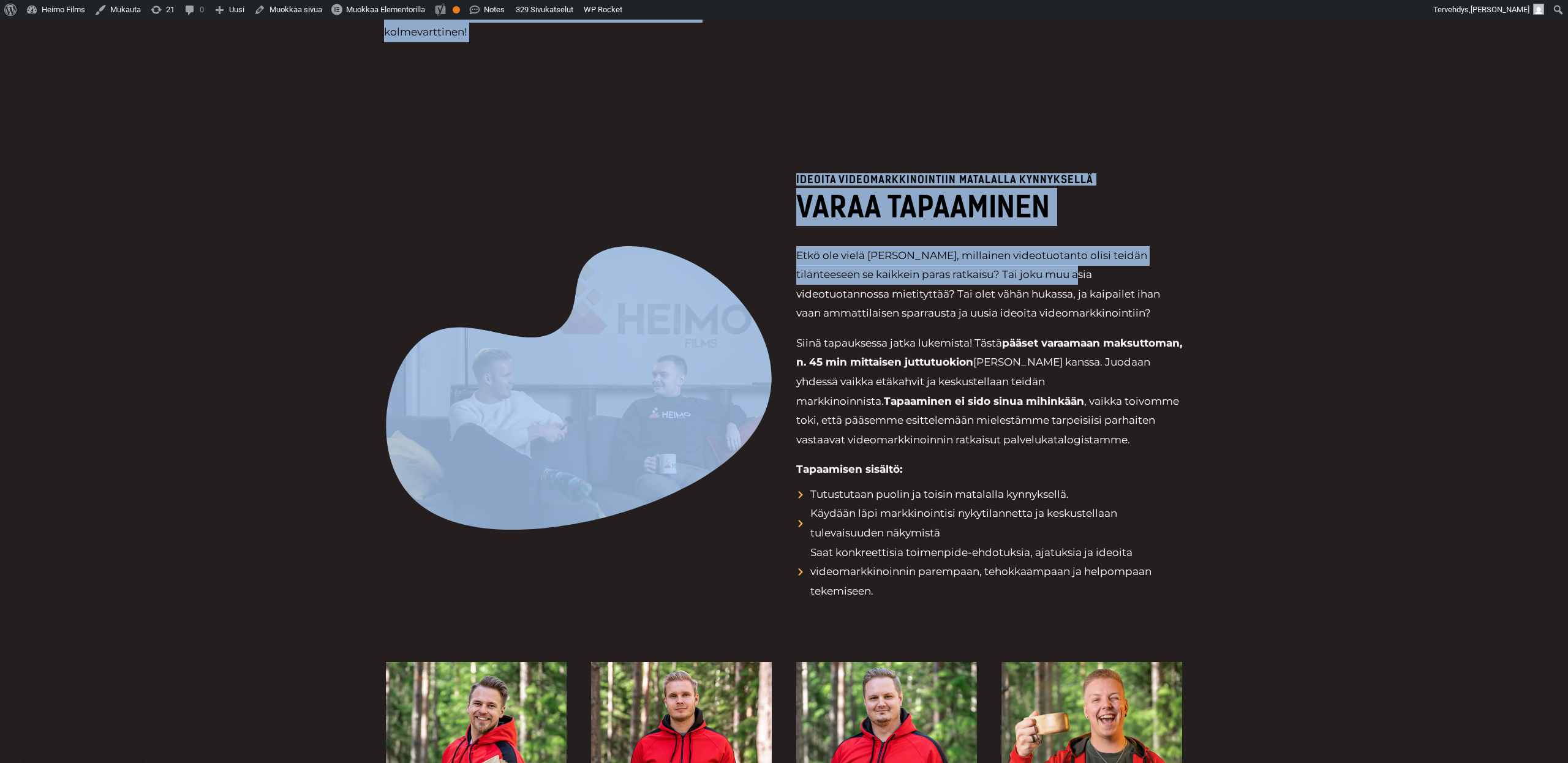
scroll to position [394, 0]
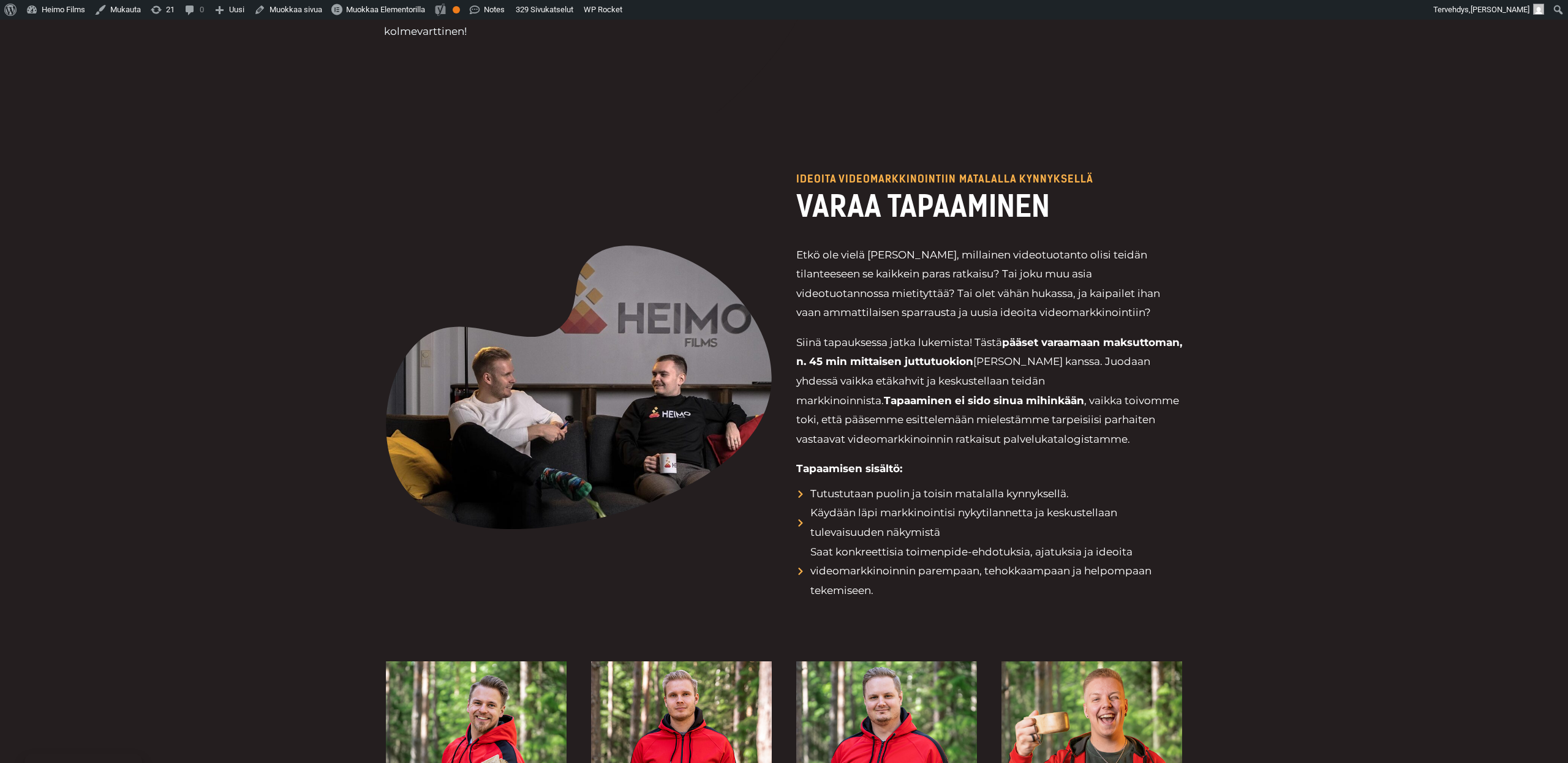
click at [1186, 633] on div "Ideoita videomarkkinointiin matalalla kynnyksellä VARAA TAPAAMINEN Etkö ole vie…" at bounding box center [784, 387] width 1568 height 549
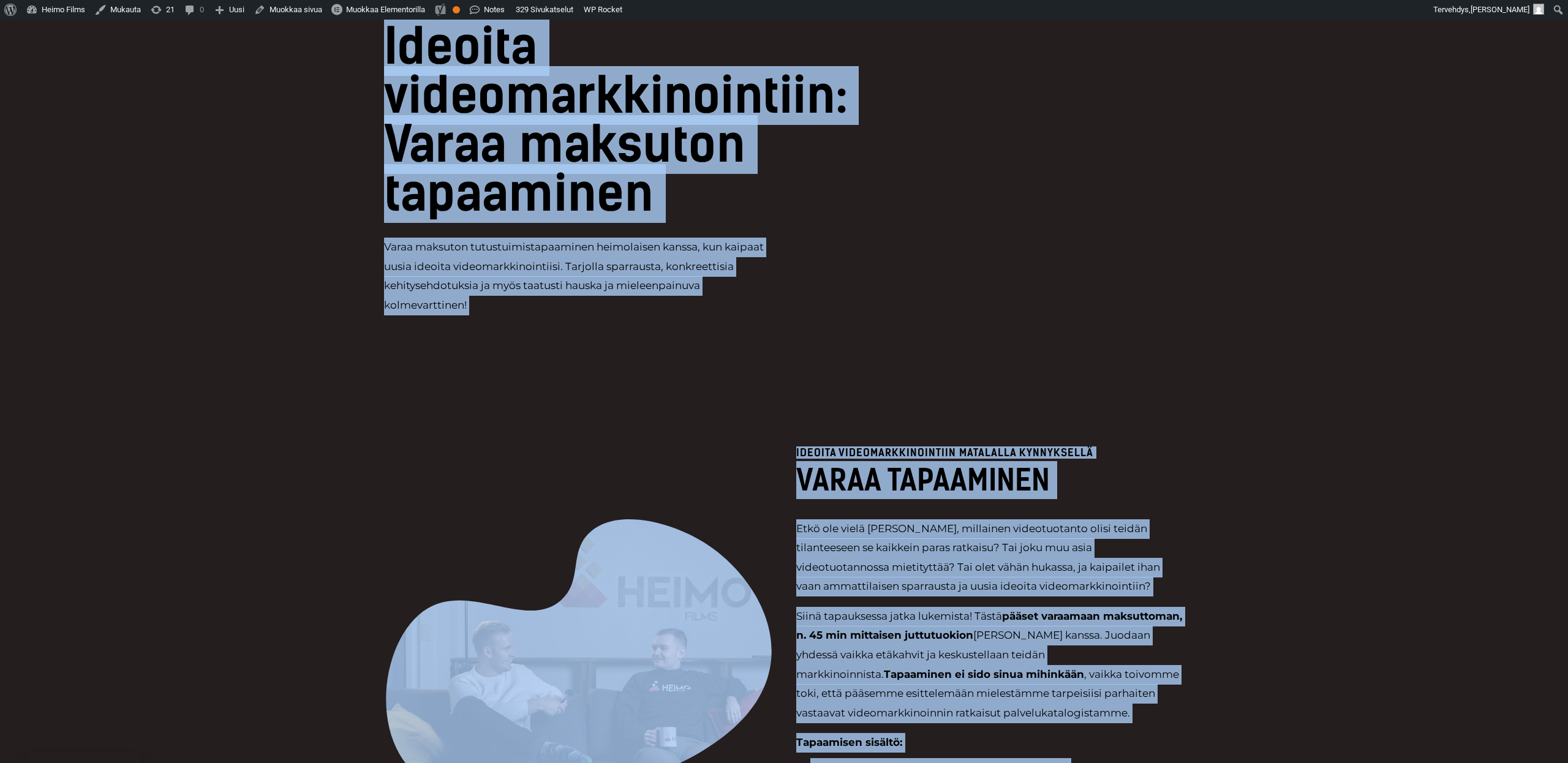
scroll to position [0, 0]
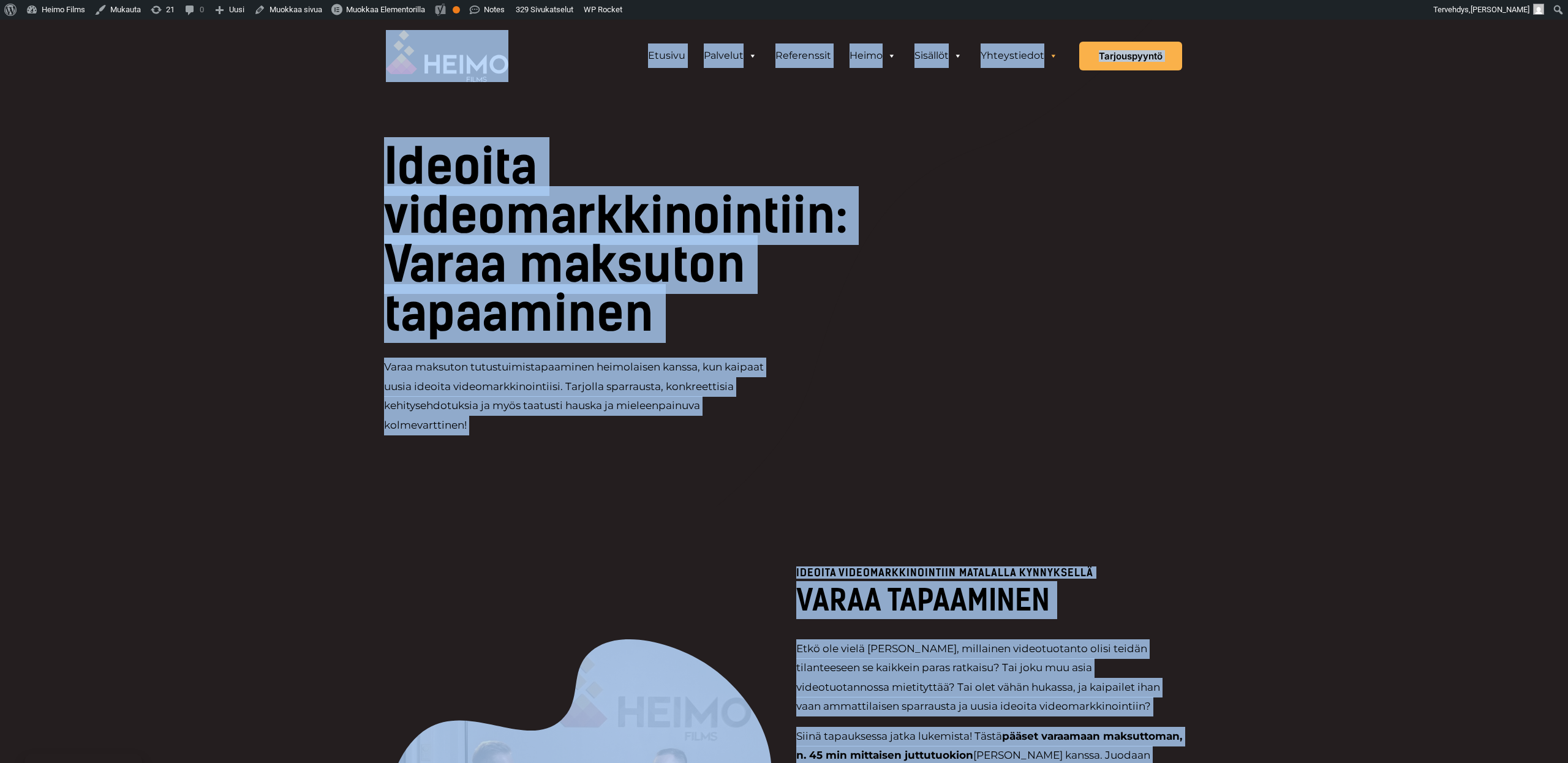
drag, startPoint x: 1186, startPoint y: 633, endPoint x: 348, endPoint y: 68, distance: 1010.7
click at [322, 64] on div "Etusivu Palvelut VIDEOTUOTANTOPALVELUT Videot palveluna: Videopäällikkö Mitä vi…" at bounding box center [784, 56] width 1568 height 73
